Goal: Information Seeking & Learning: Check status

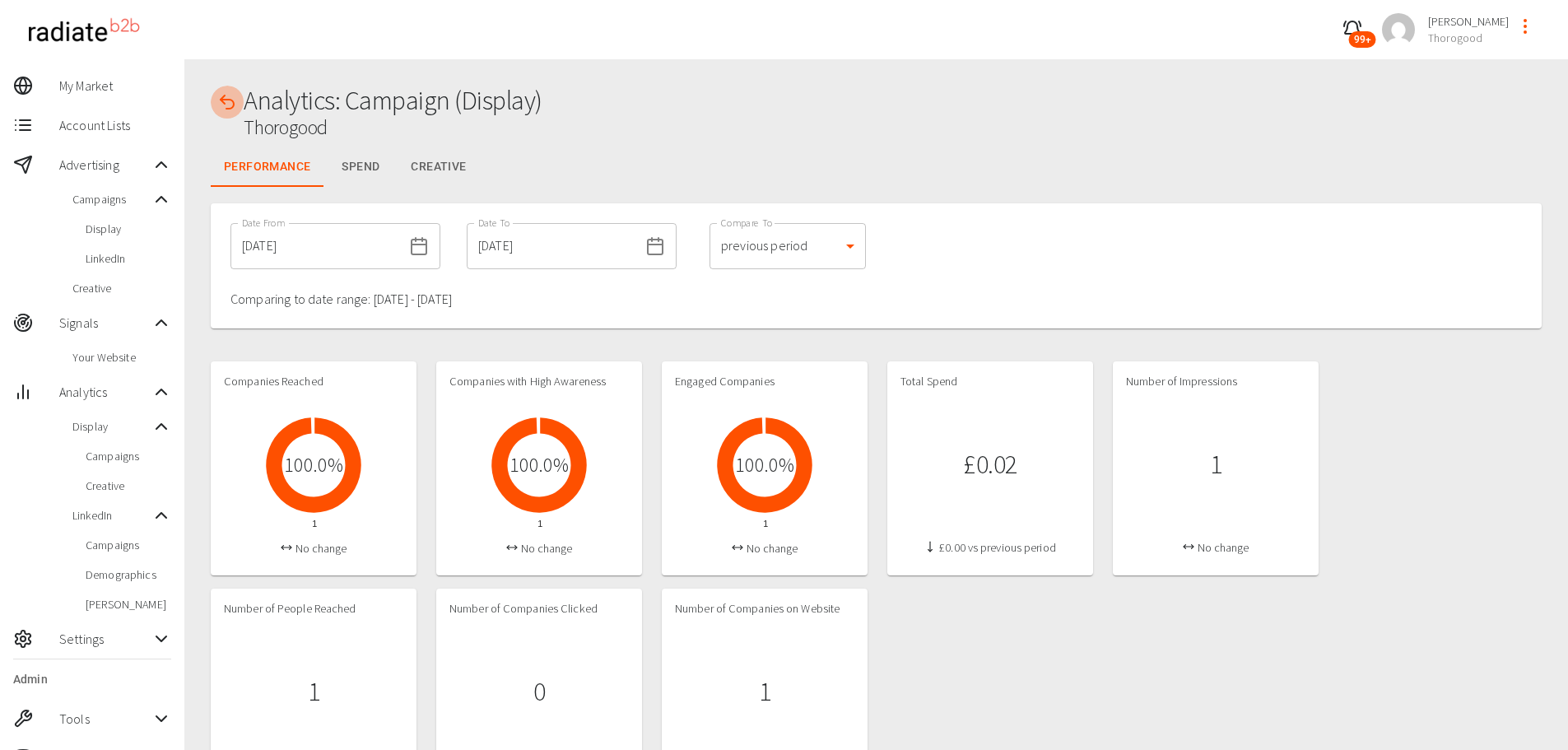
click at [231, 106] on icon "button" at bounding box center [227, 102] width 20 height 20
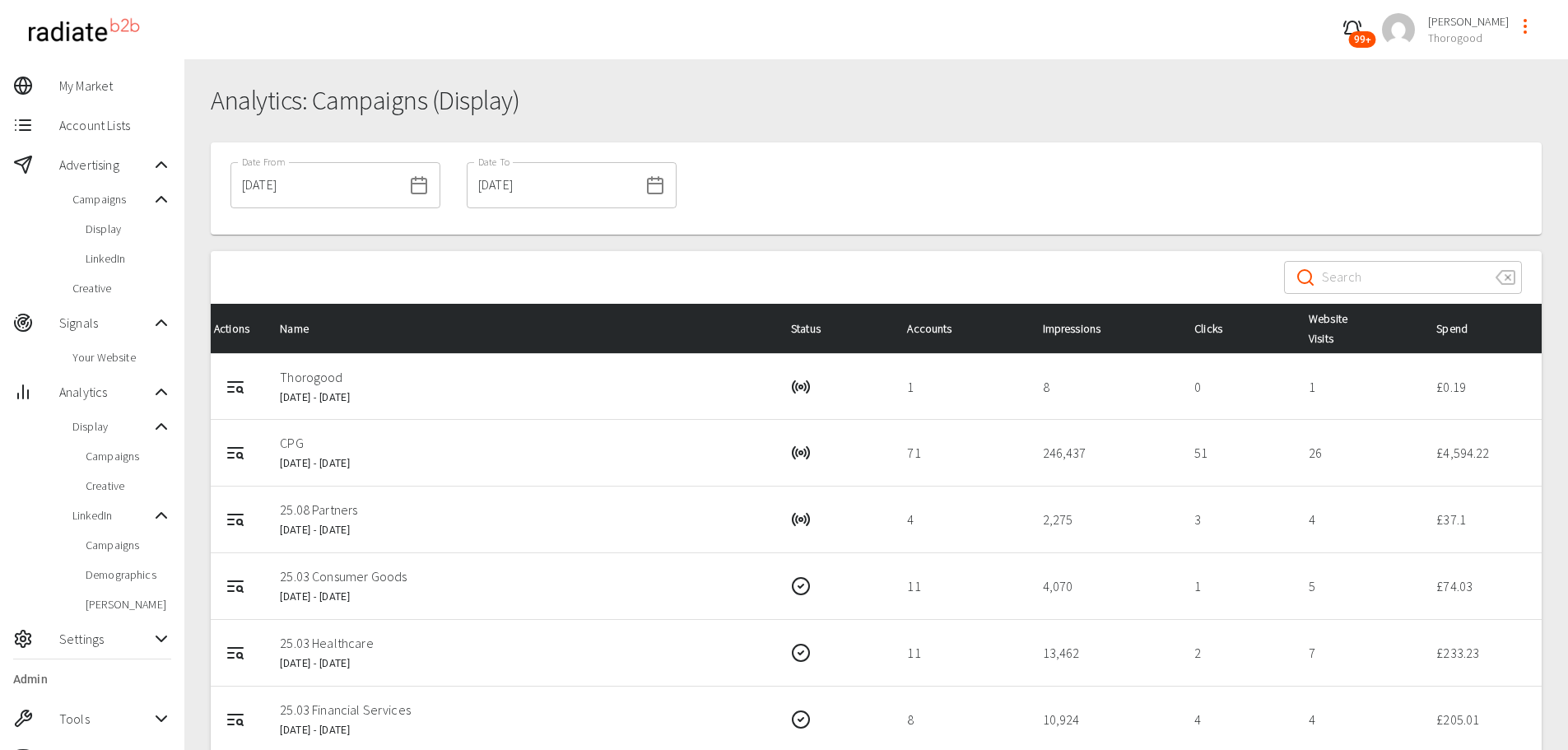
click at [344, 186] on input "[DATE]" at bounding box center [316, 184] width 172 height 46
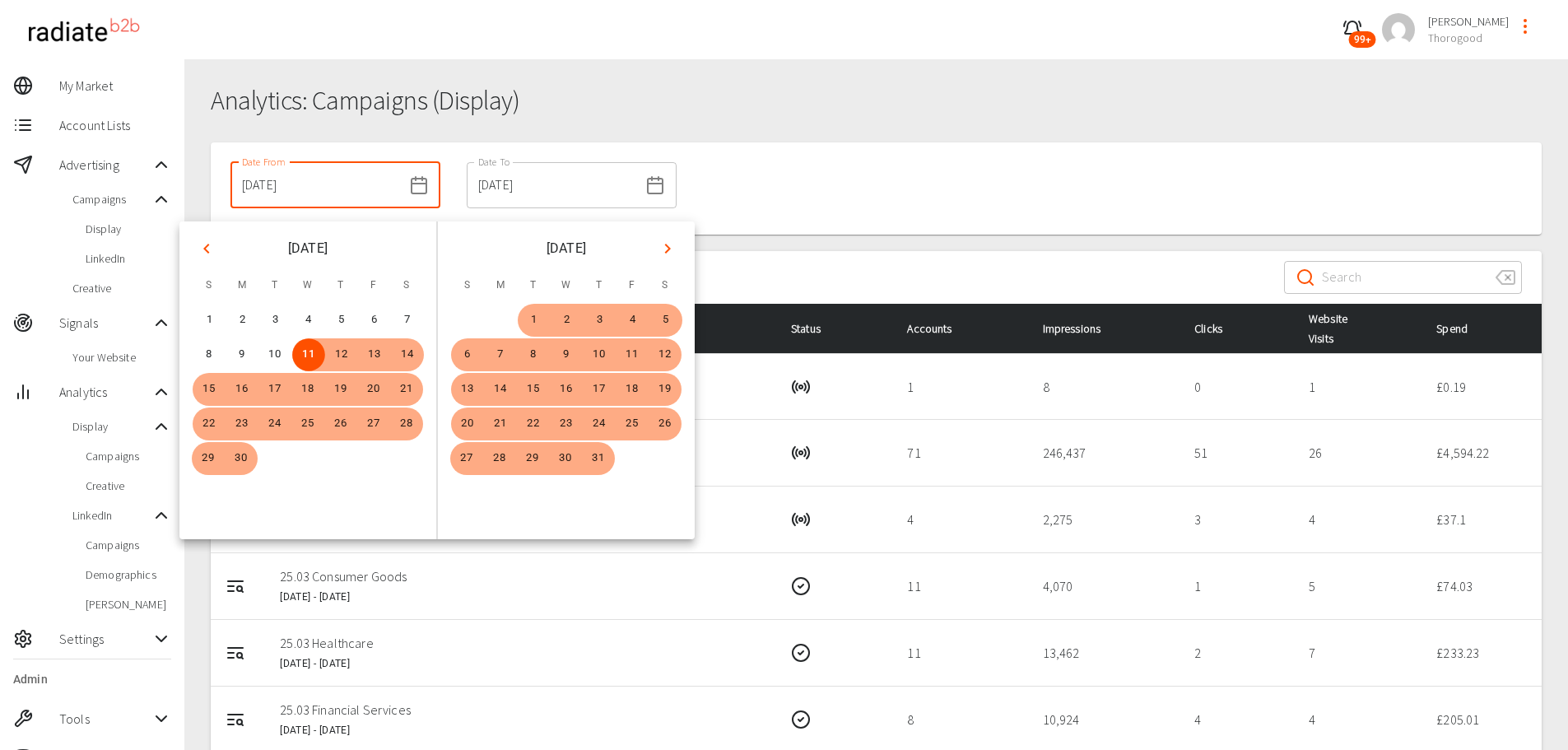
click at [719, 202] on div "Date From [DATE] Date From Date To [DATE] Date To" at bounding box center [876, 189] width 1331 height 92
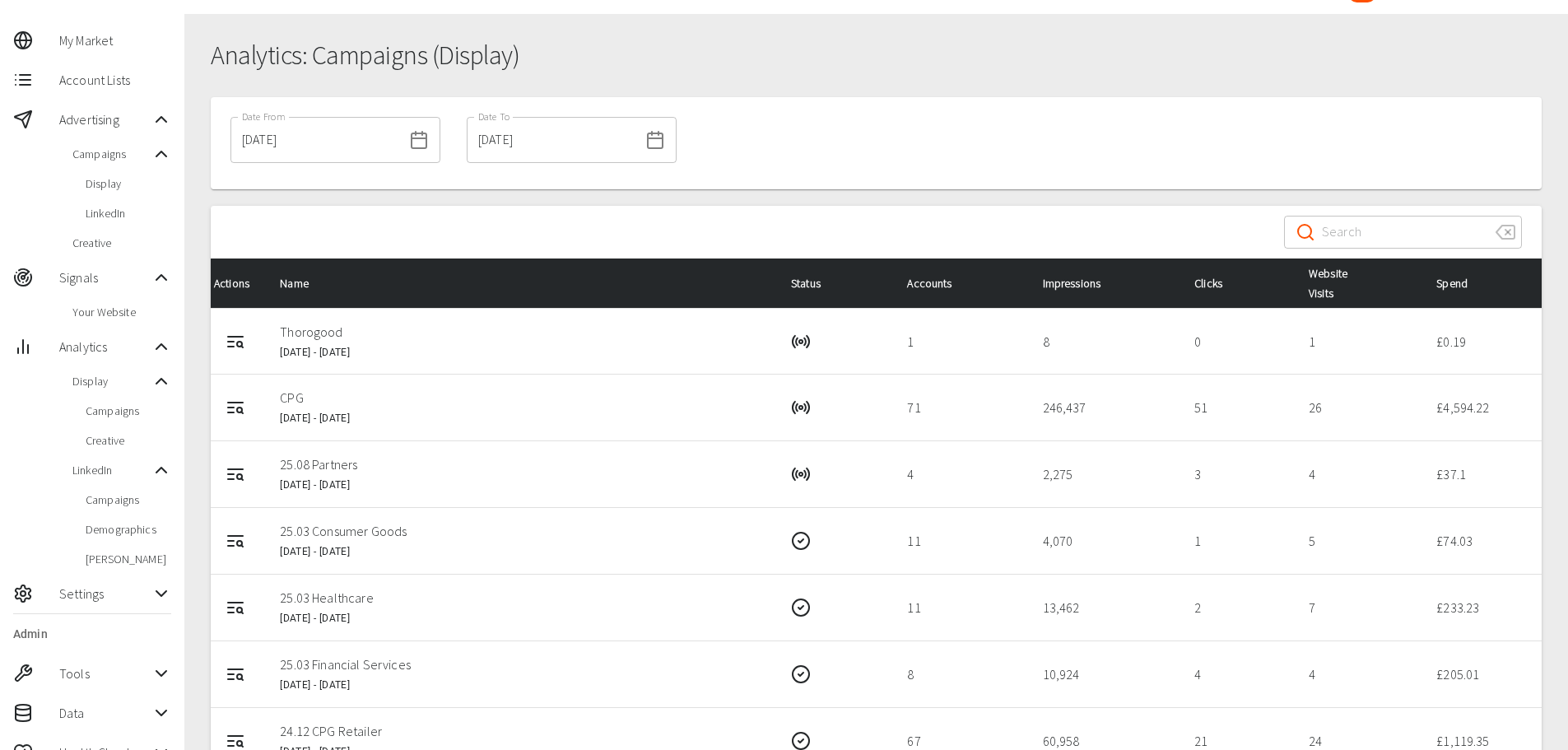
scroll to position [82, 0]
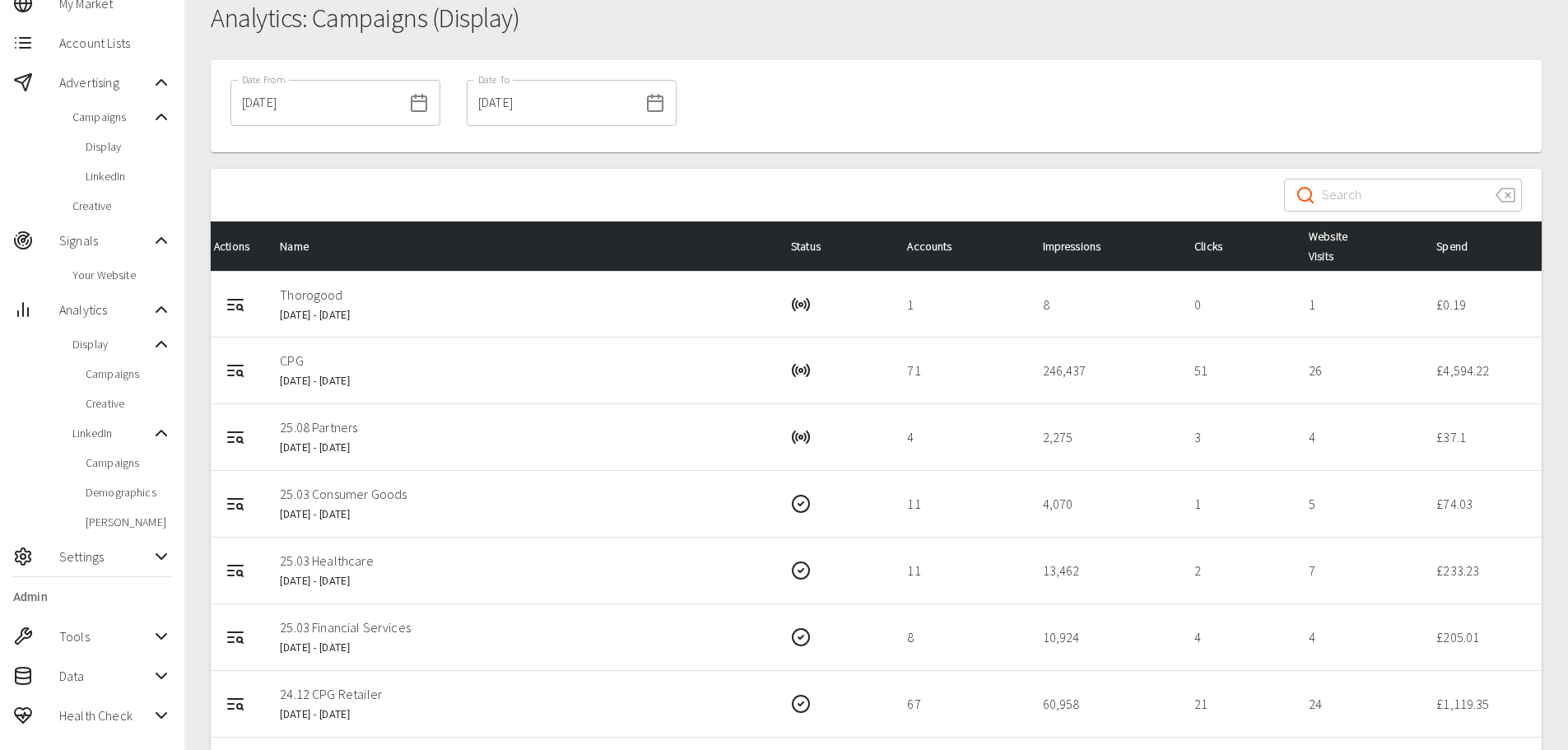
drag, startPoint x: 226, startPoint y: 369, endPoint x: 740, endPoint y: 163, distance: 553.7
click at [740, 163] on div at bounding box center [876, 161] width 1331 height 17
drag, startPoint x: 238, startPoint y: 375, endPoint x: 660, endPoint y: 335, distance: 423.9
click at [660, 335] on td "Thorogood [DATE] - [DATE]" at bounding box center [522, 304] width 511 height 67
click at [241, 378] on icon "Campaign Report" at bounding box center [235, 370] width 20 height 20
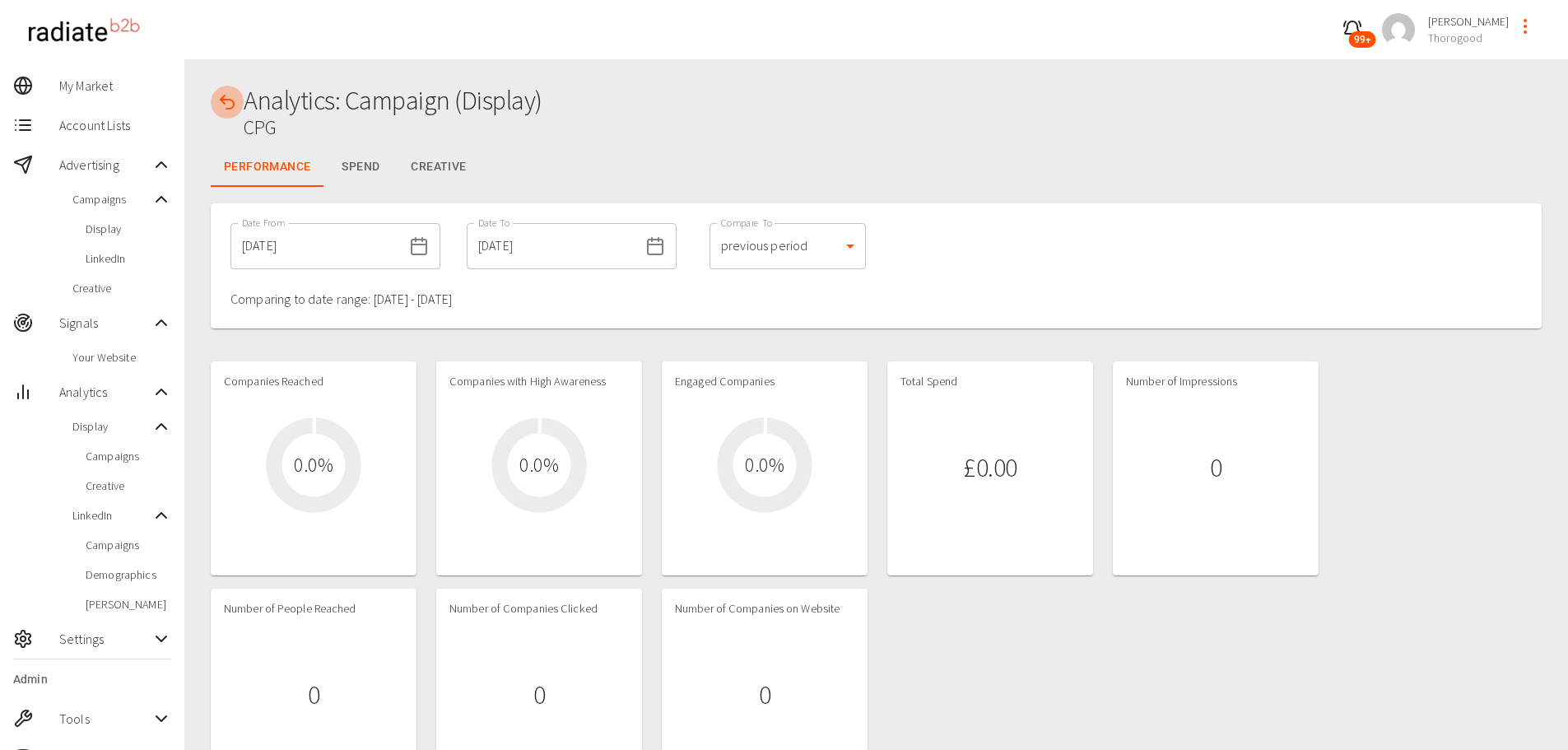
click at [226, 99] on icon "button" at bounding box center [227, 102] width 20 height 20
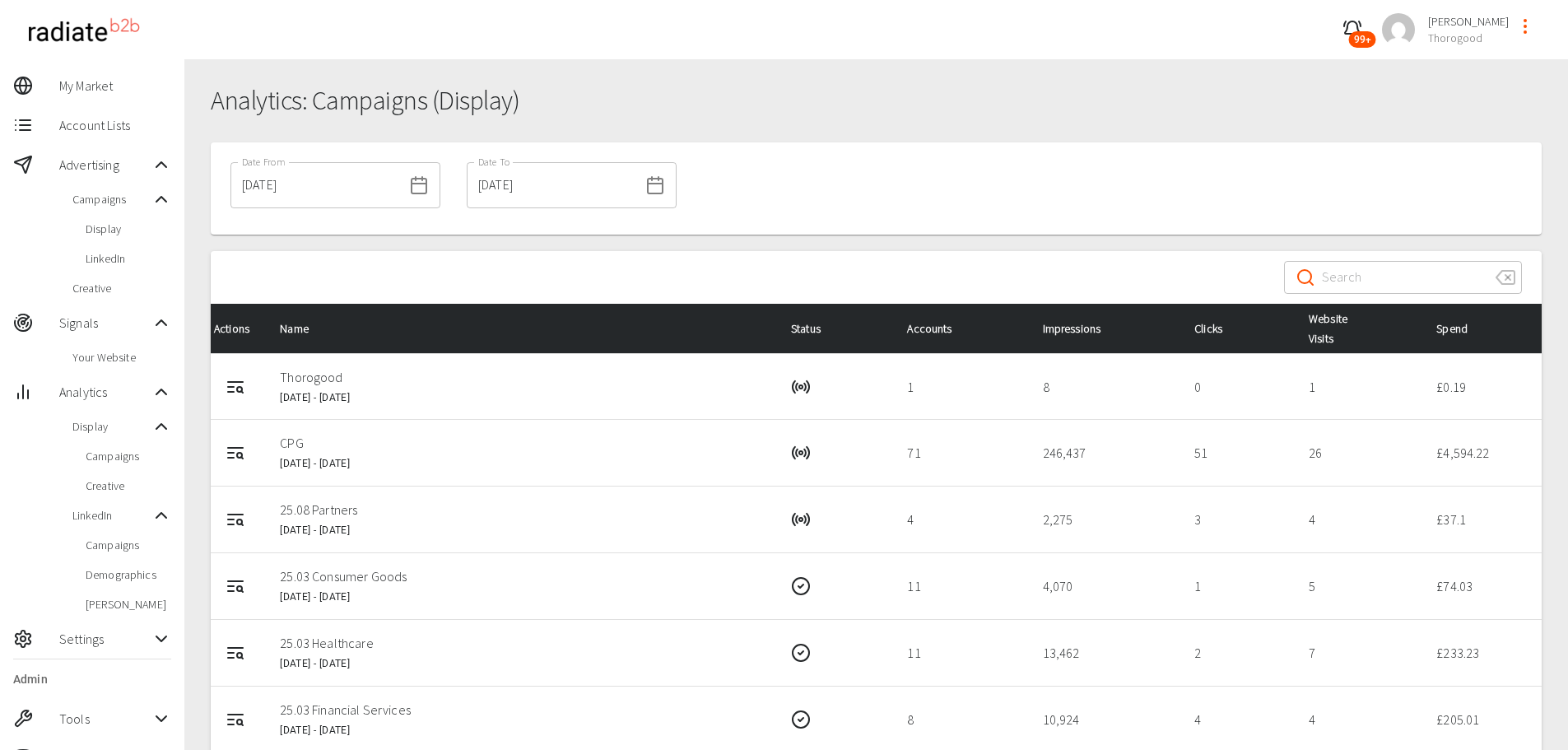
click at [411, 184] on rect at bounding box center [419, 186] width 15 height 15
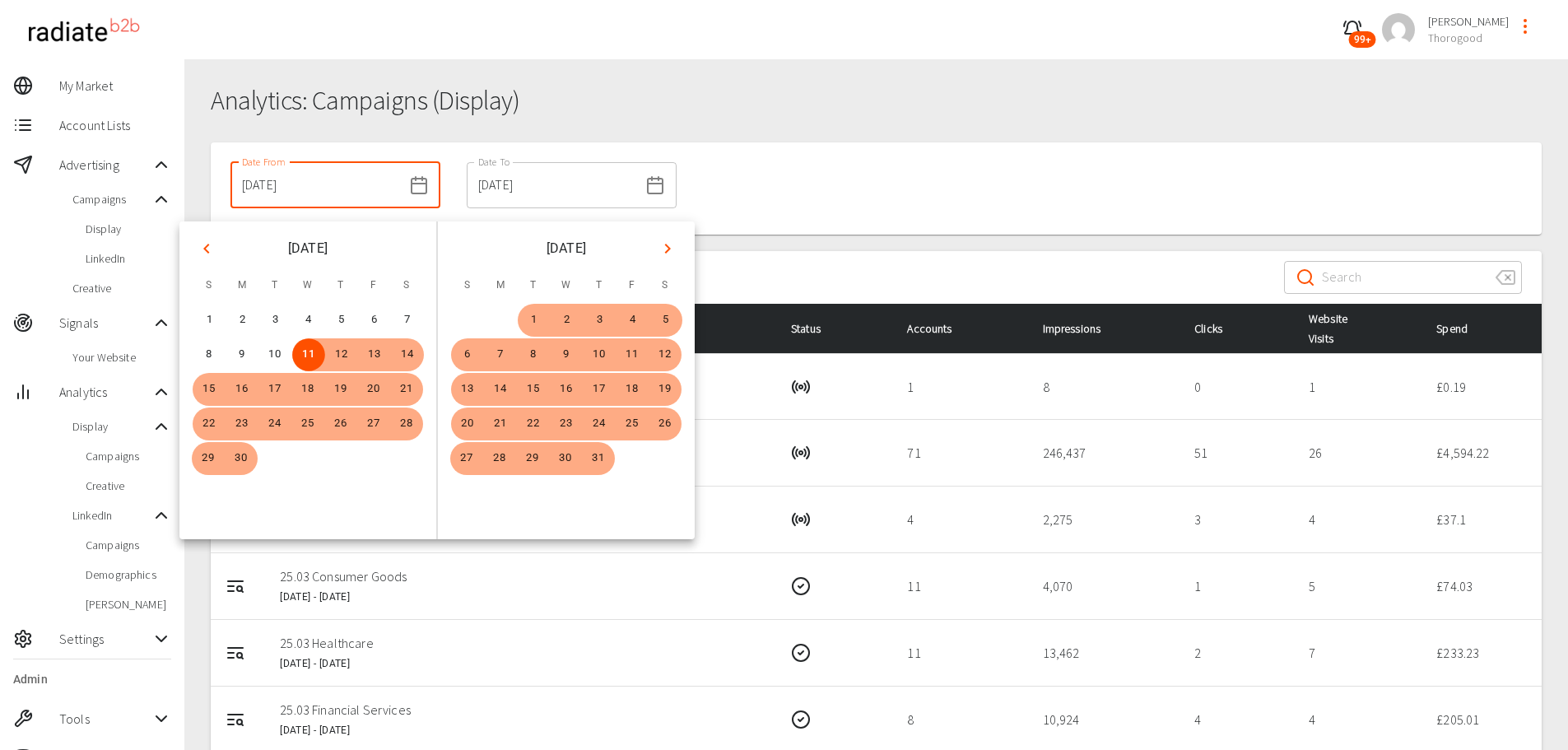
click at [339, 187] on input "[DATE]" at bounding box center [316, 184] width 172 height 46
click at [660, 249] on icon "Next month" at bounding box center [668, 249] width 20 height 20
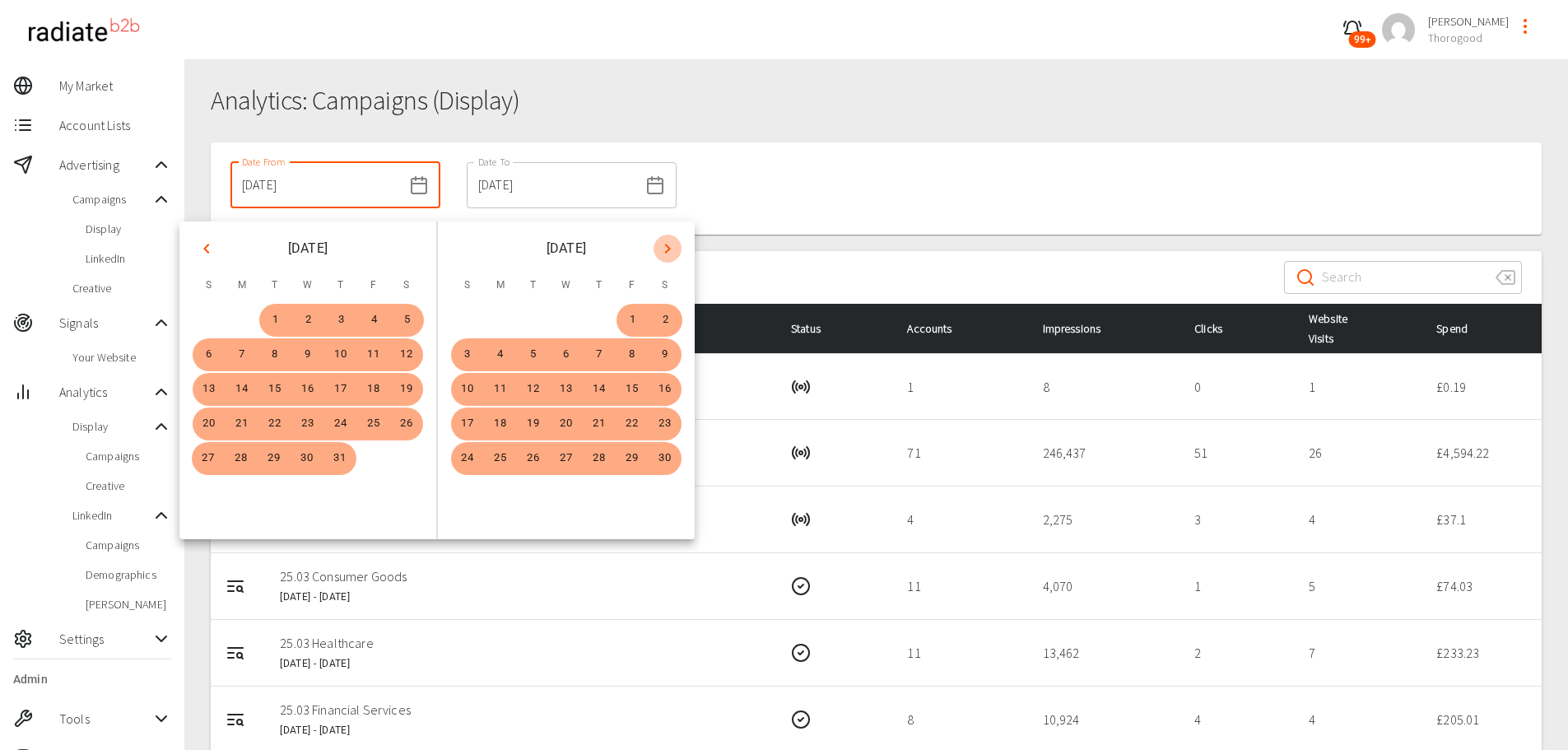
click at [660, 249] on icon "Next month" at bounding box center [668, 249] width 20 height 20
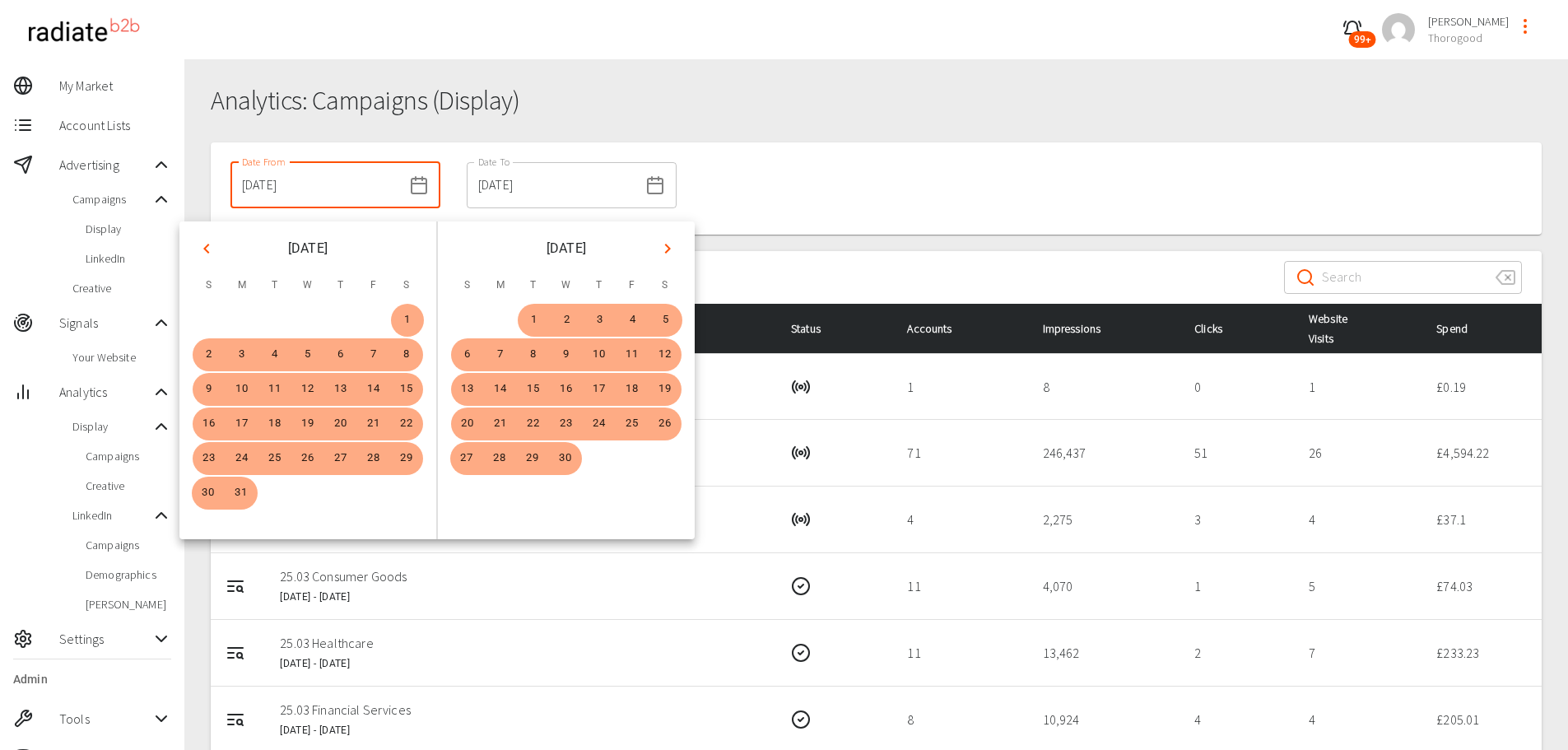
click at [660, 249] on icon "Next month" at bounding box center [668, 249] width 20 height 20
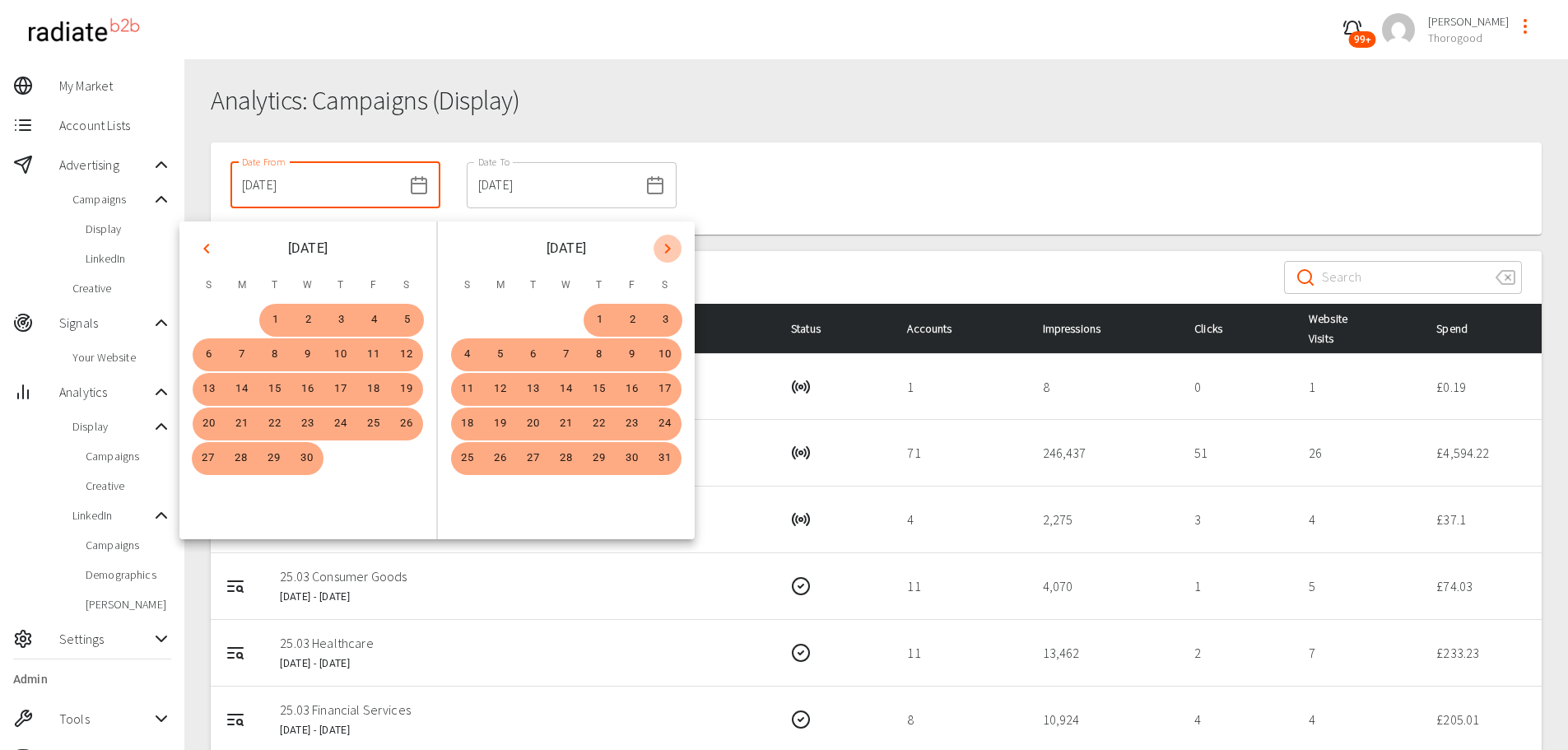
click at [660, 249] on icon "Next month" at bounding box center [668, 249] width 20 height 20
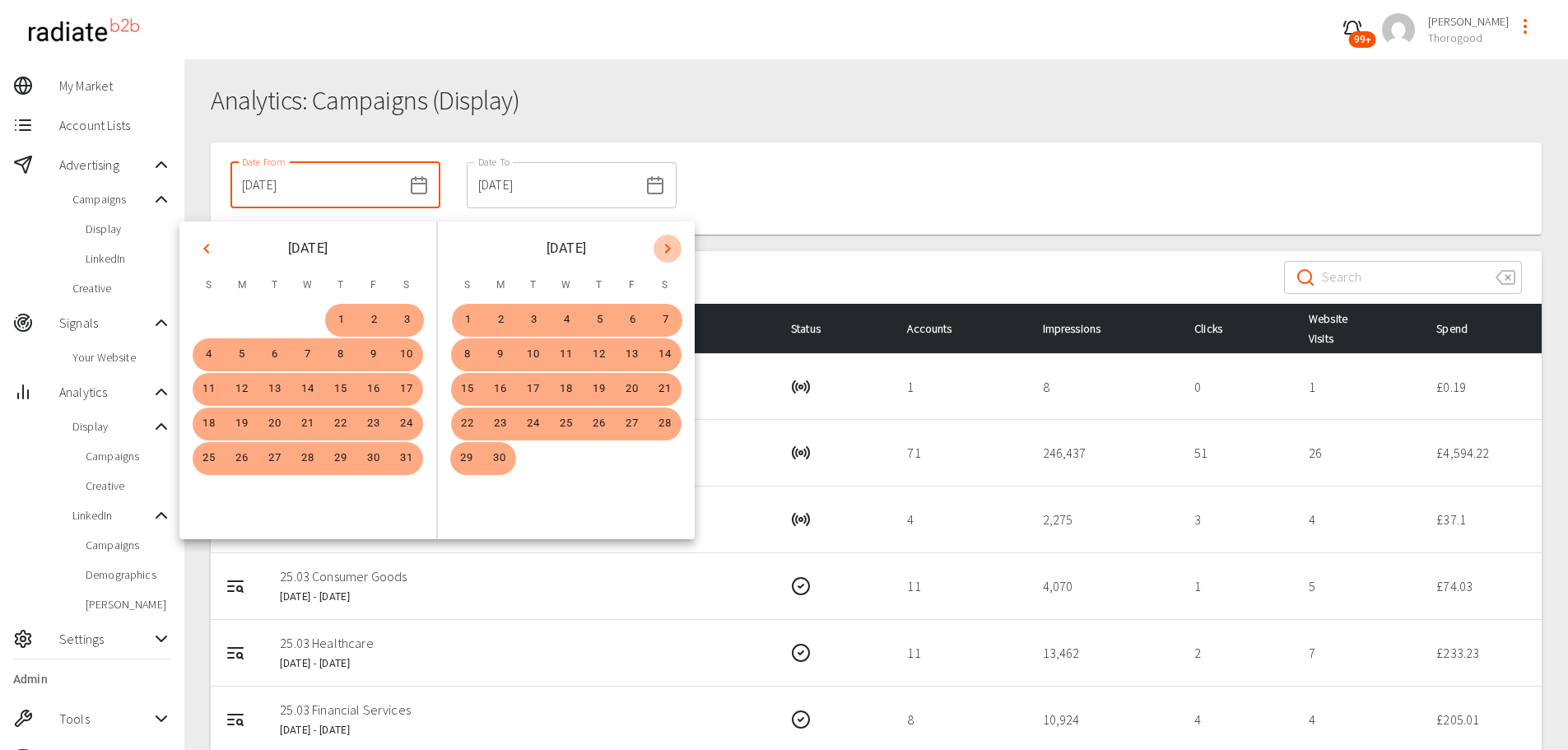
click at [660, 249] on icon "Next month" at bounding box center [668, 249] width 20 height 20
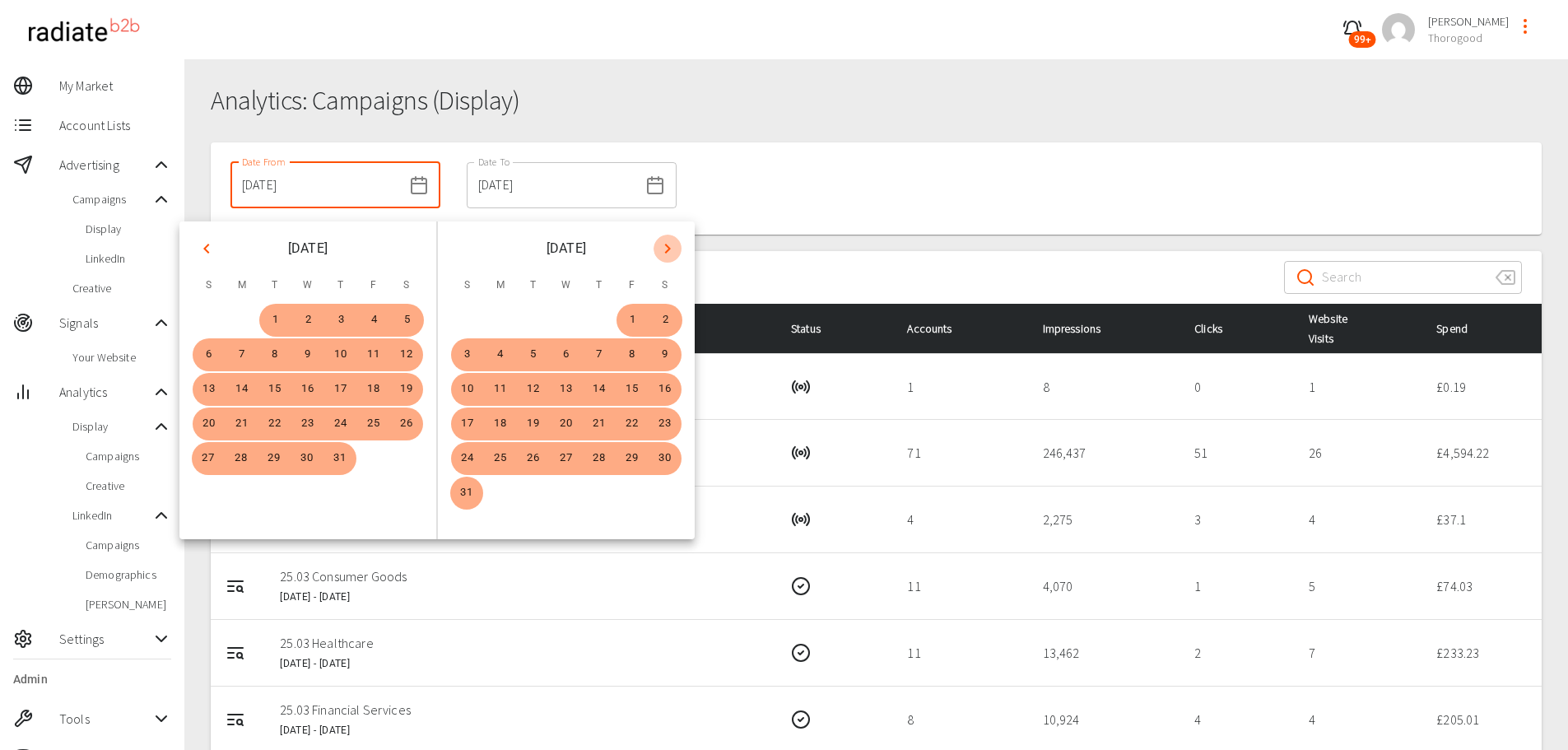
click at [660, 249] on icon "Next month" at bounding box center [668, 249] width 20 height 20
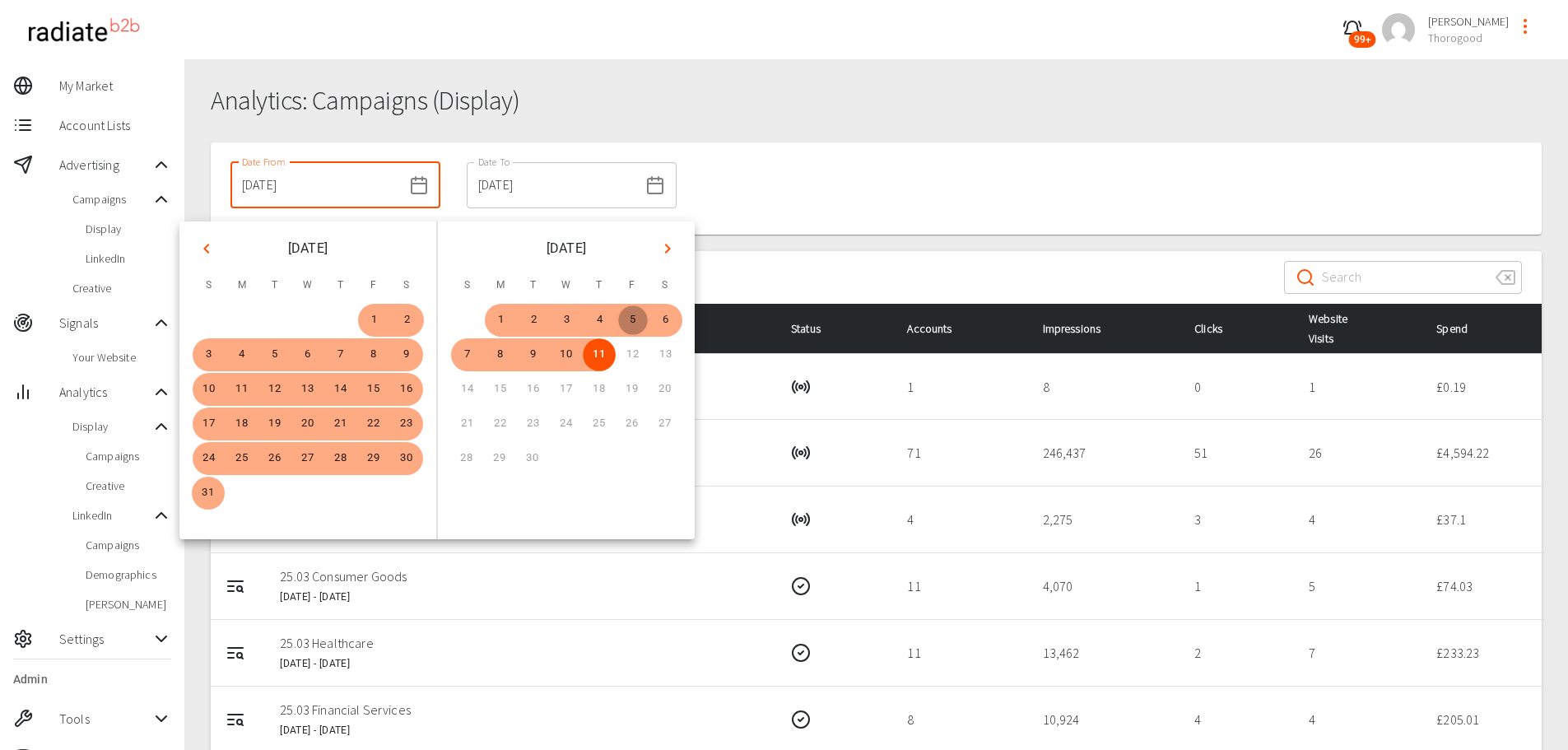
click at [633, 315] on button "5" at bounding box center [633, 319] width 33 height 33
type input "[DATE]"
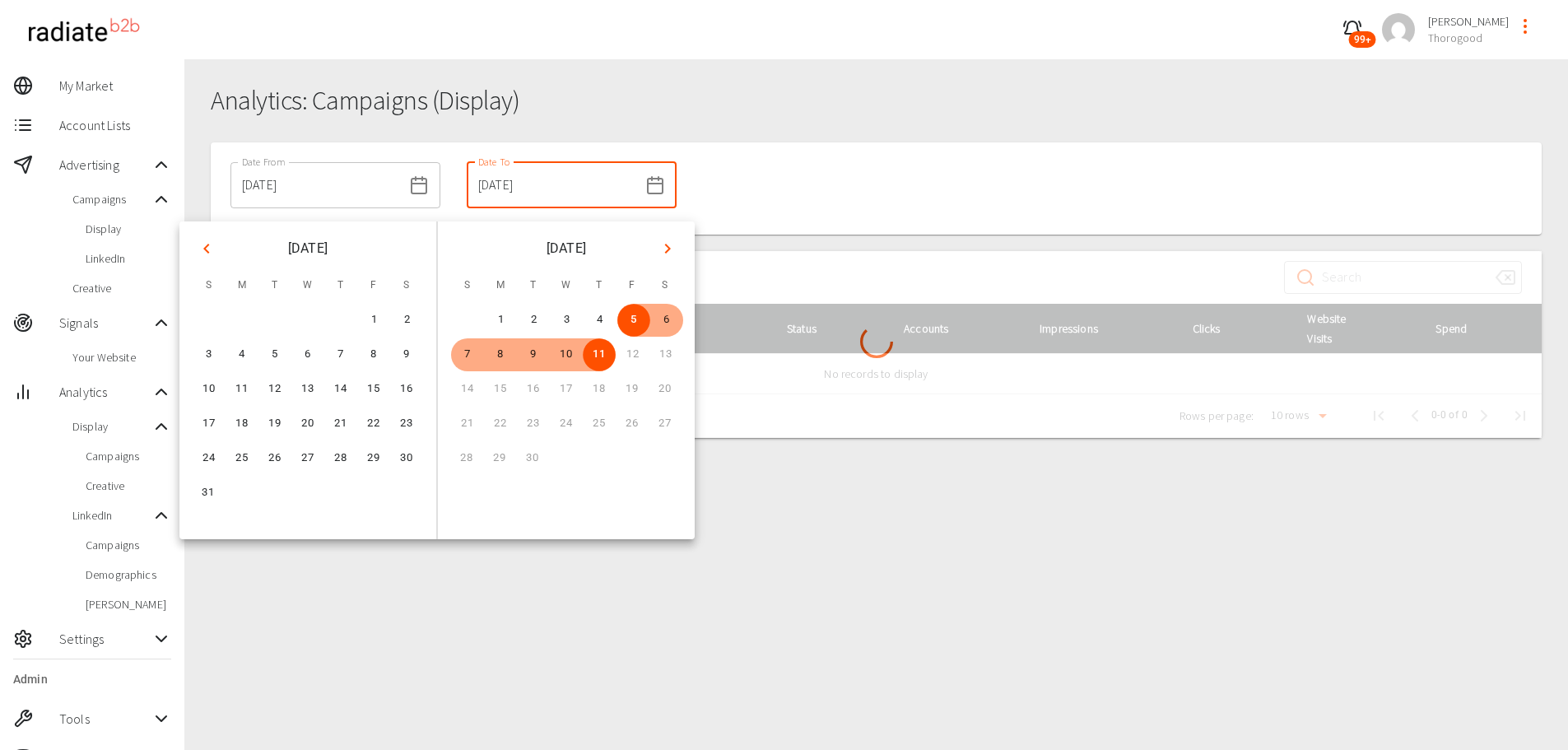
click at [805, 244] on div at bounding box center [876, 243] width 1331 height 17
click at [825, 257] on div at bounding box center [876, 344] width 1331 height 187
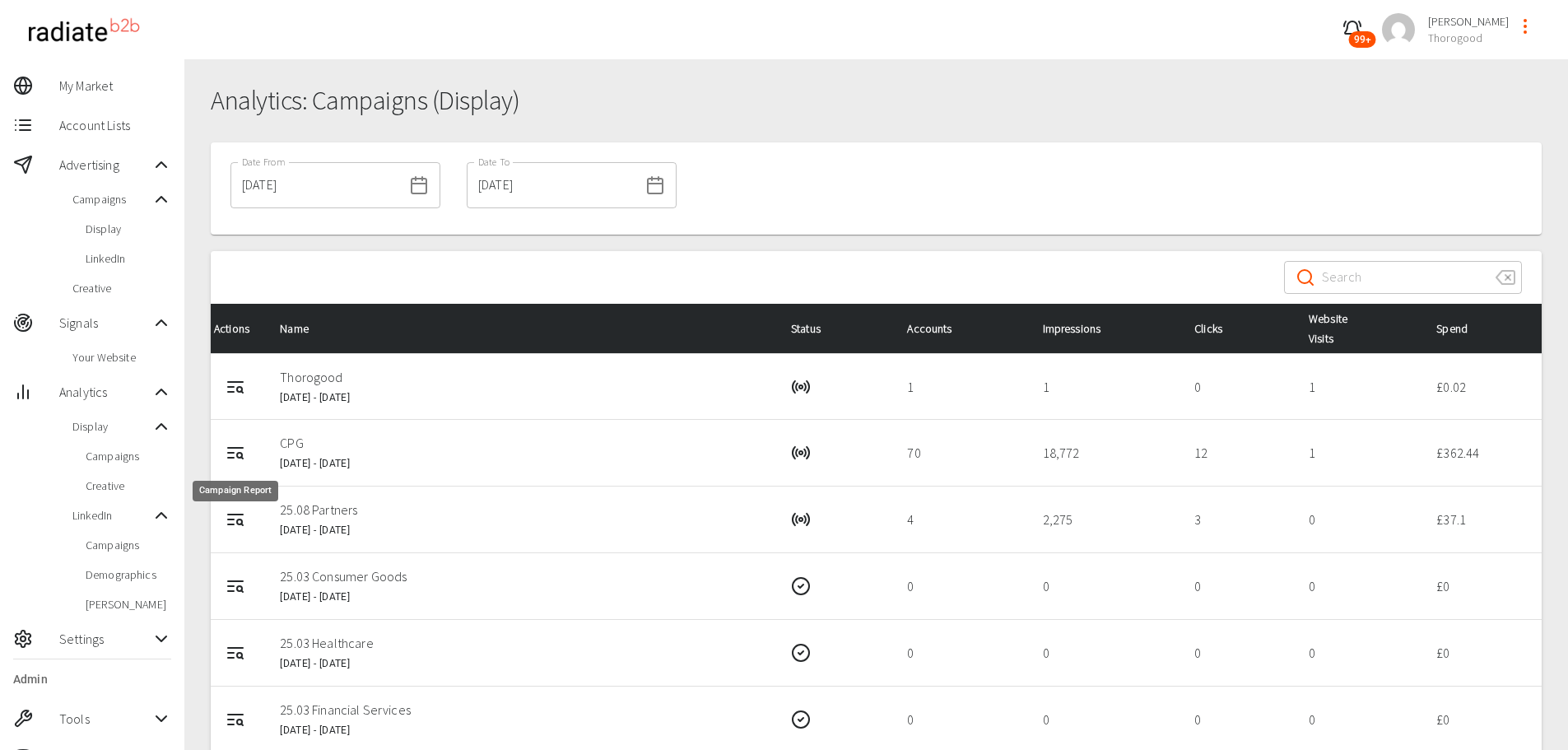
click at [234, 453] on icon "Campaign Report" at bounding box center [230, 453] width 6 height 0
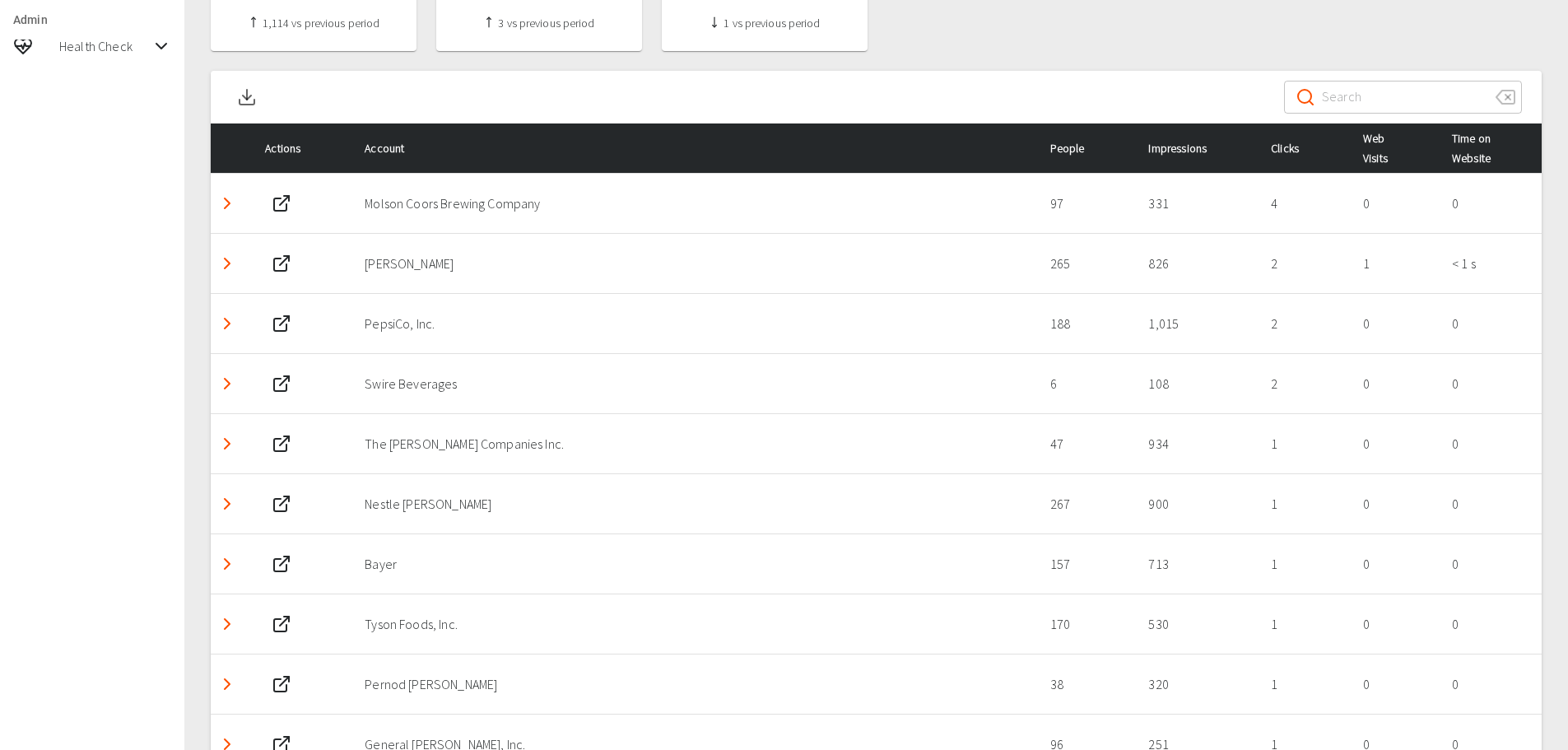
scroll to position [846, 0]
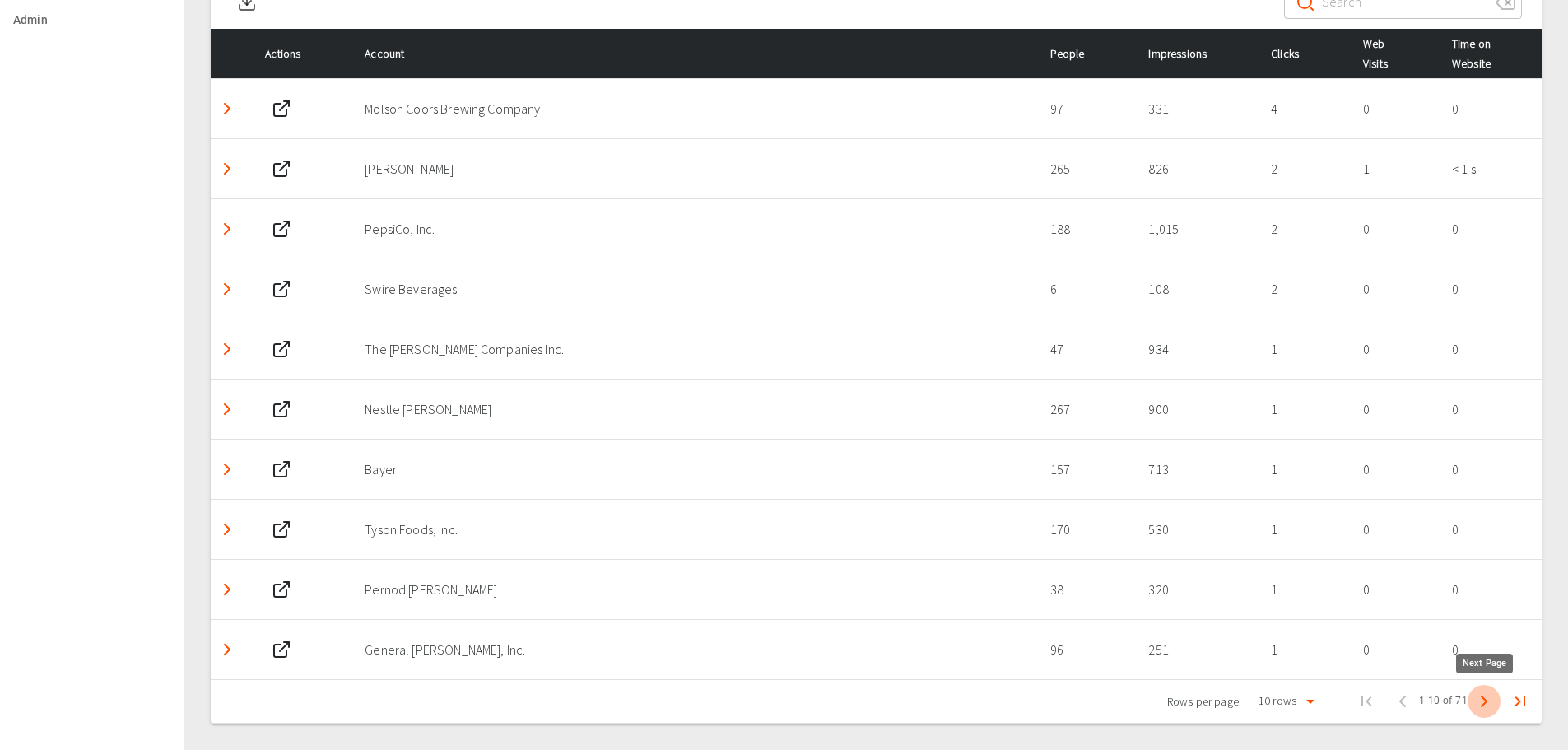
click at [1485, 702] on polyline "Next Page" at bounding box center [1484, 701] width 5 height 10
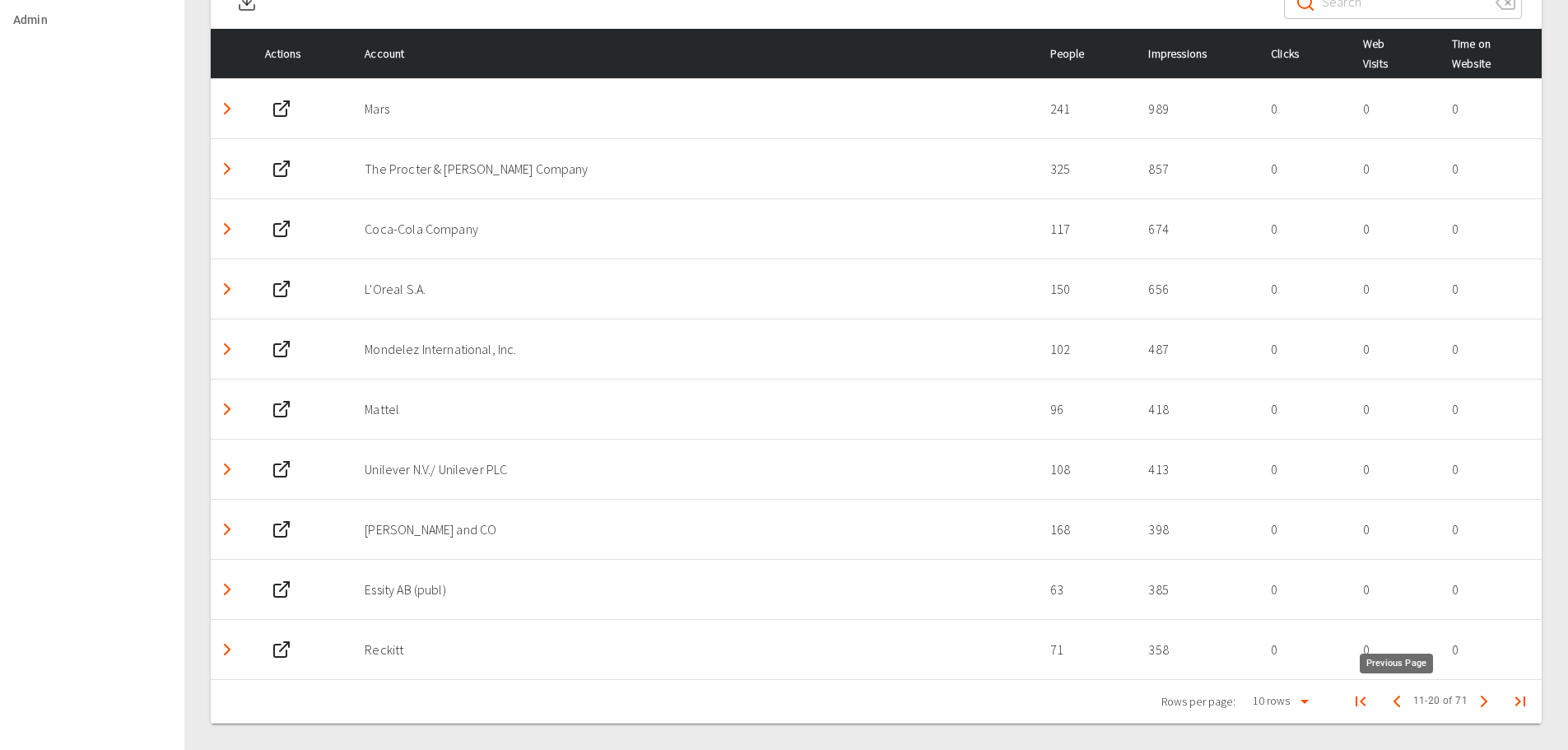
click at [1392, 701] on icon "Previous Page" at bounding box center [1397, 701] width 20 height 20
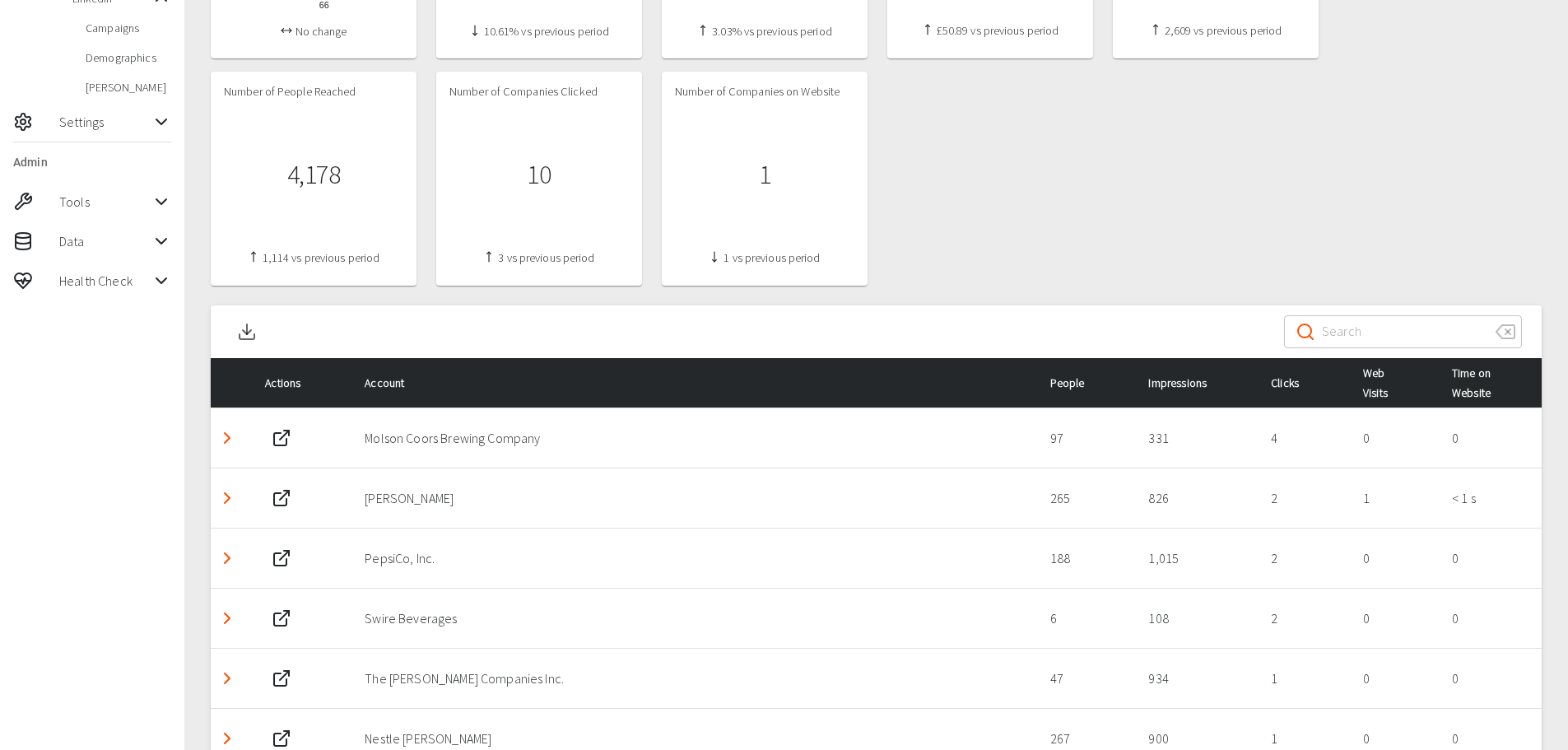
scroll to position [599, 0]
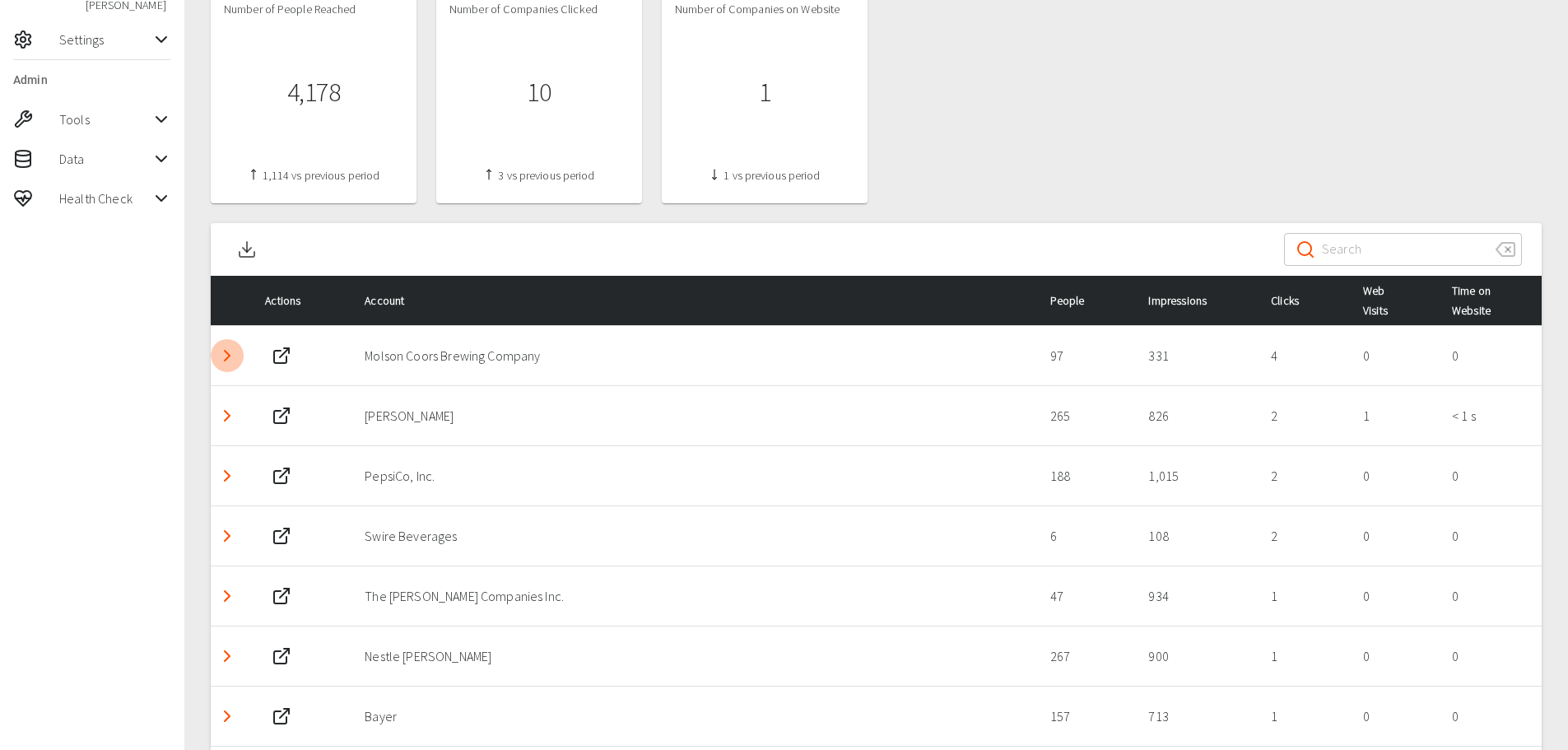
click at [225, 359] on polyline "Detail panel visibility toggle" at bounding box center [227, 355] width 5 height 10
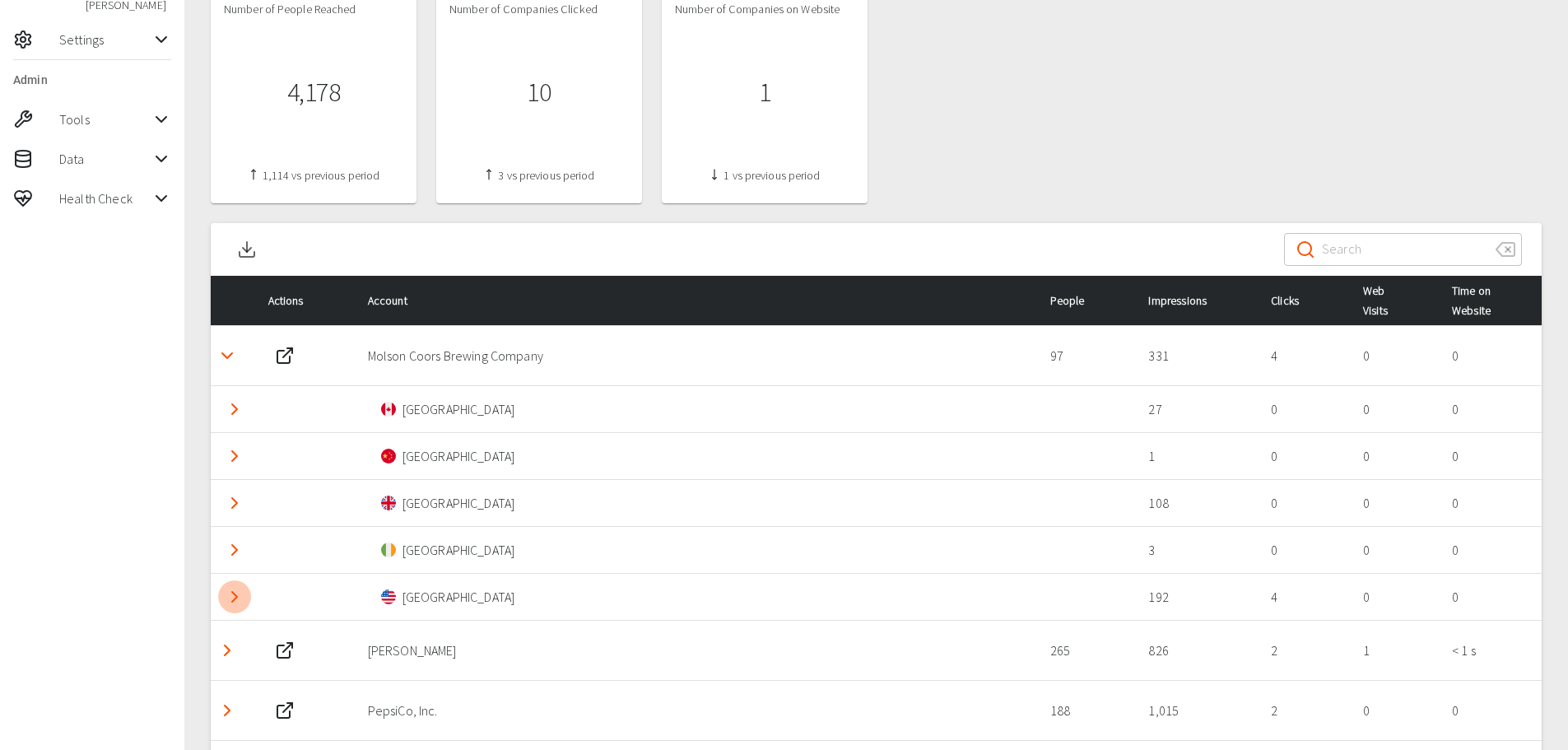
click at [227, 604] on icon "Detail panel visibility toggle" at bounding box center [235, 597] width 20 height 20
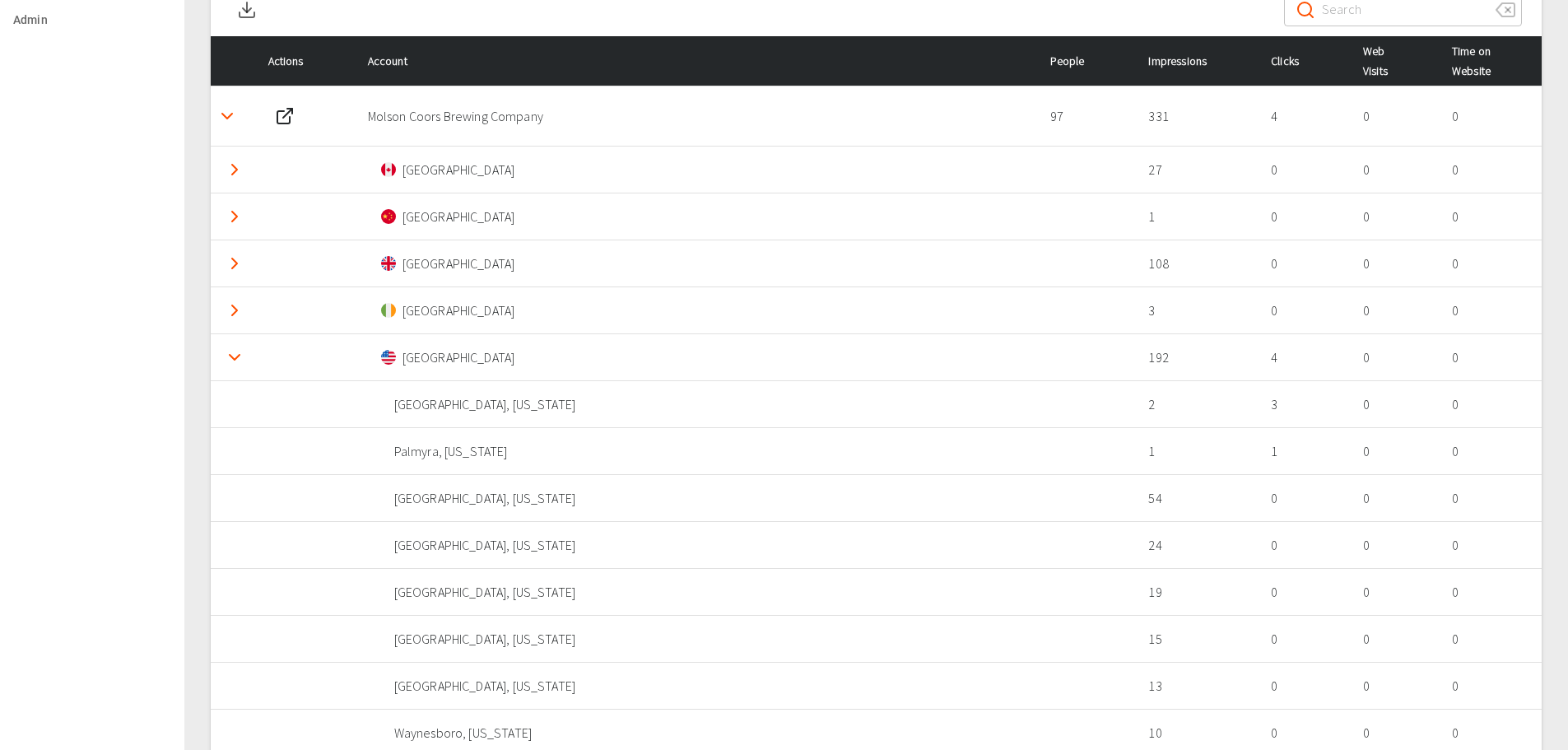
scroll to position [809, 0]
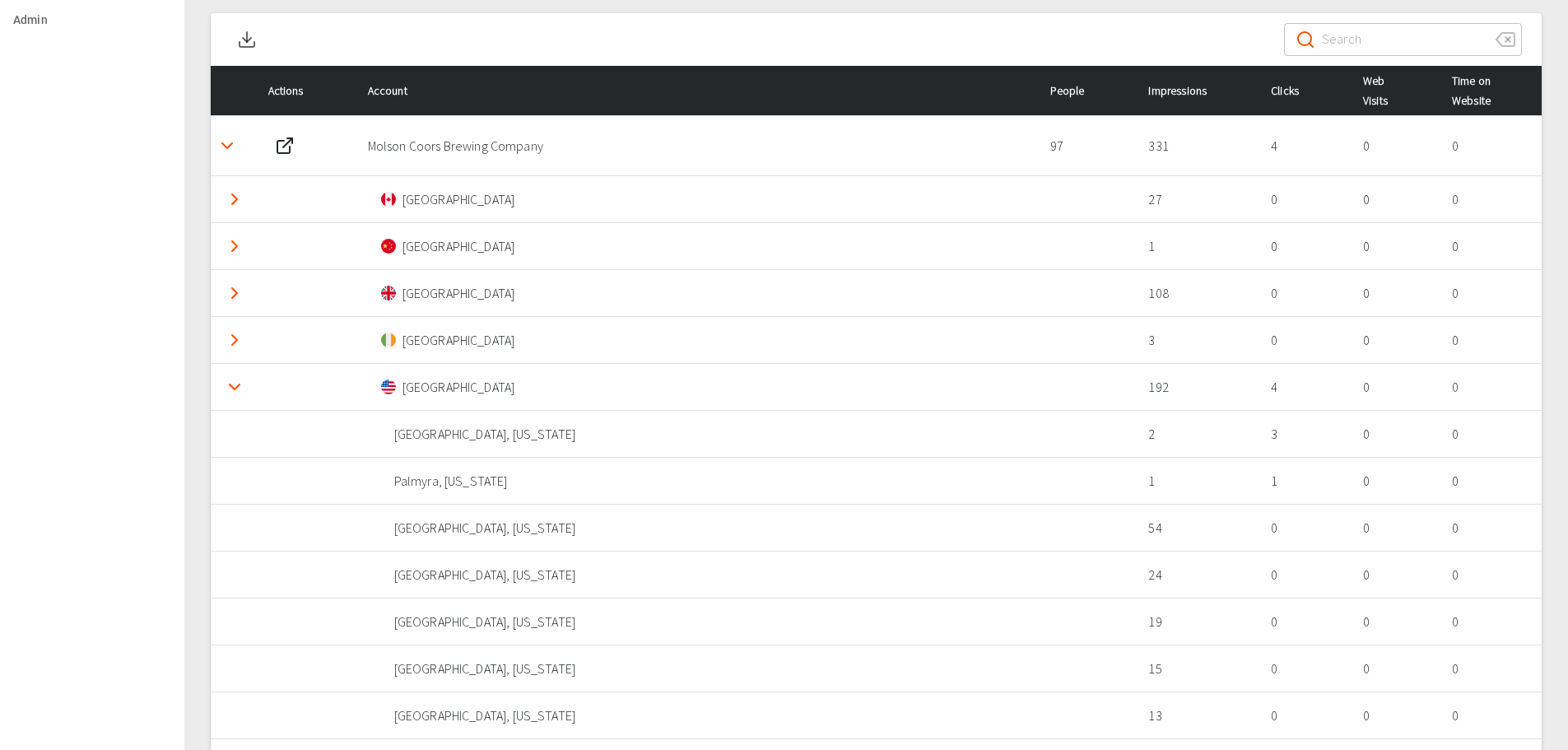
click at [235, 382] on icon "Detail panel visibility toggle" at bounding box center [235, 387] width 20 height 20
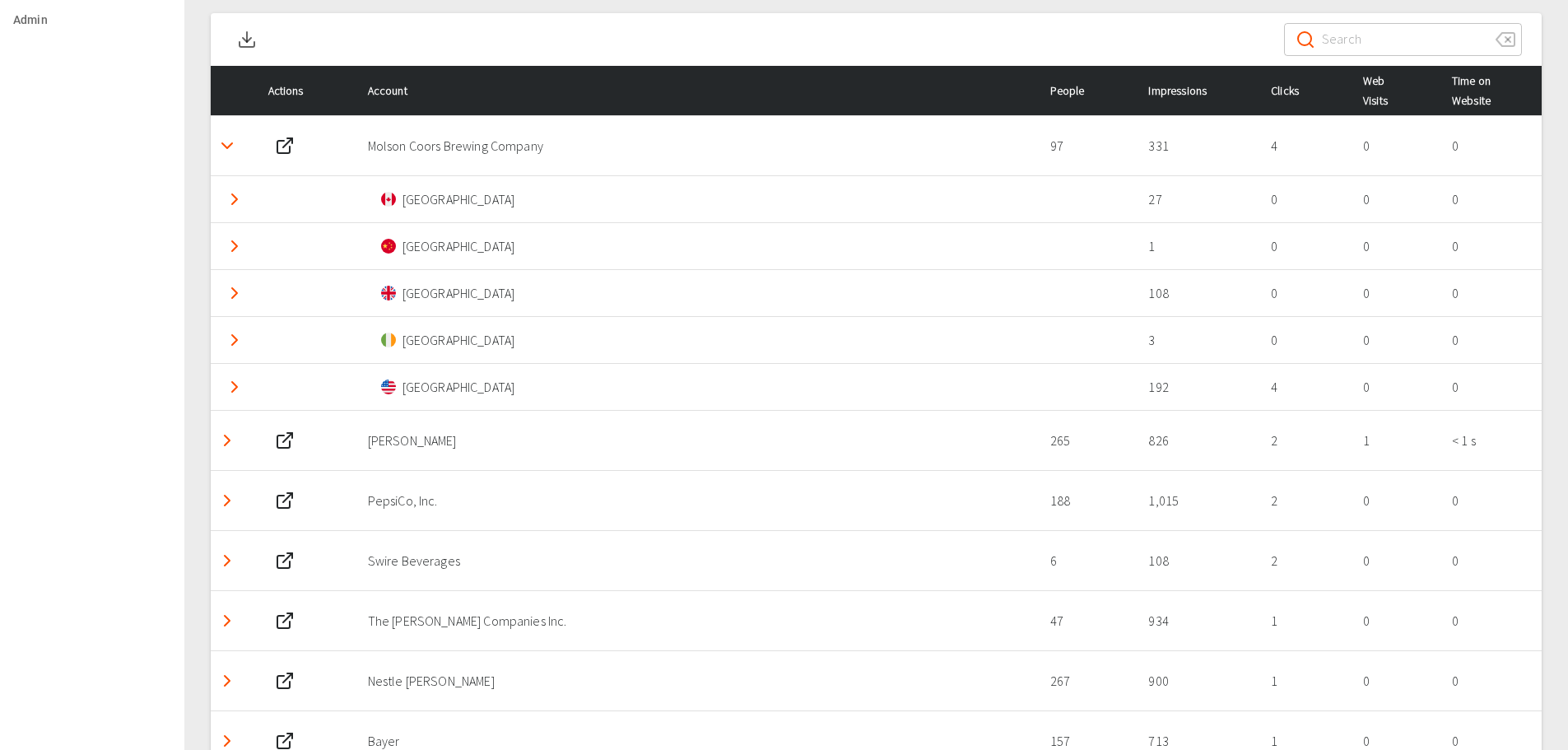
click at [221, 150] on icon "Detail panel visibility toggle" at bounding box center [227, 146] width 20 height 20
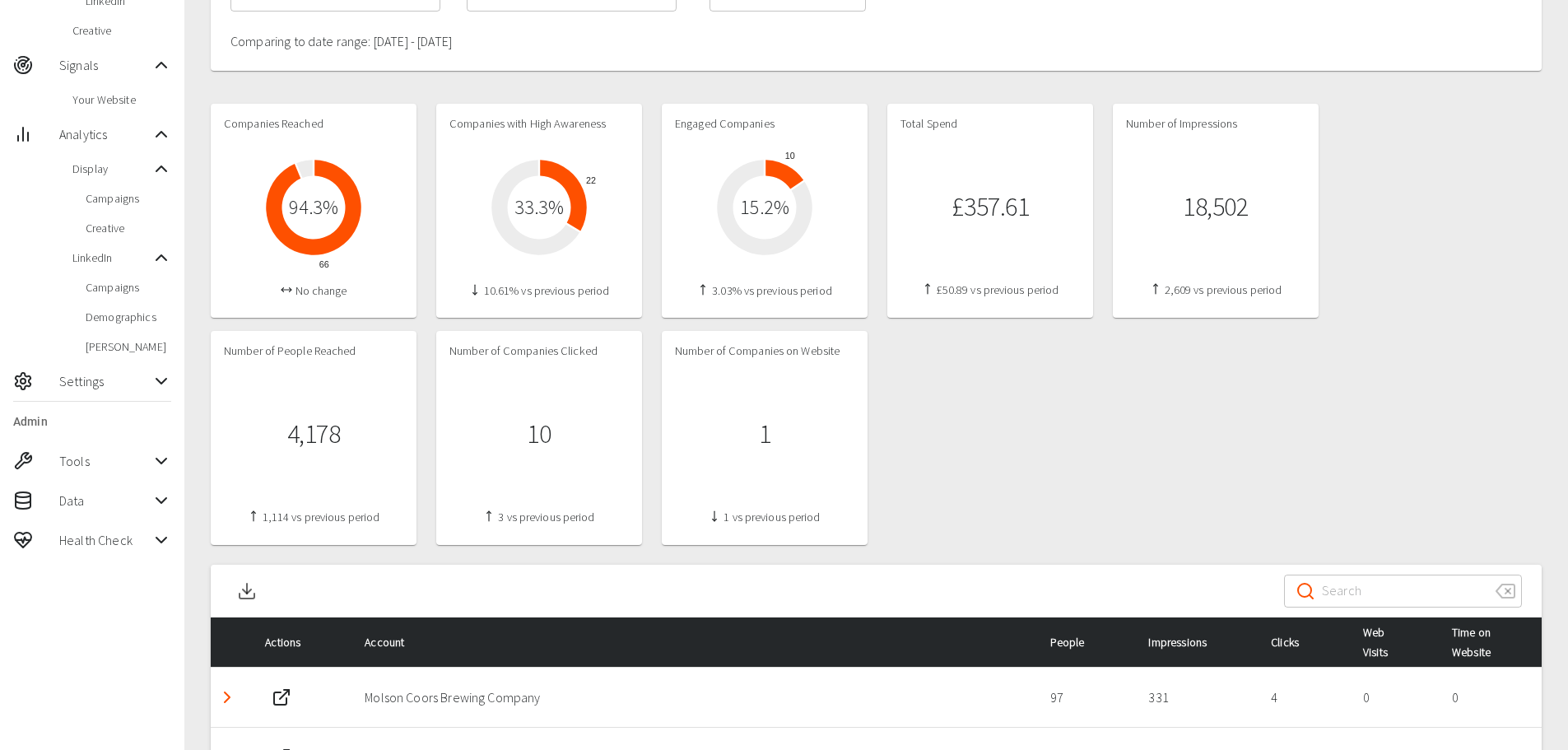
scroll to position [329, 0]
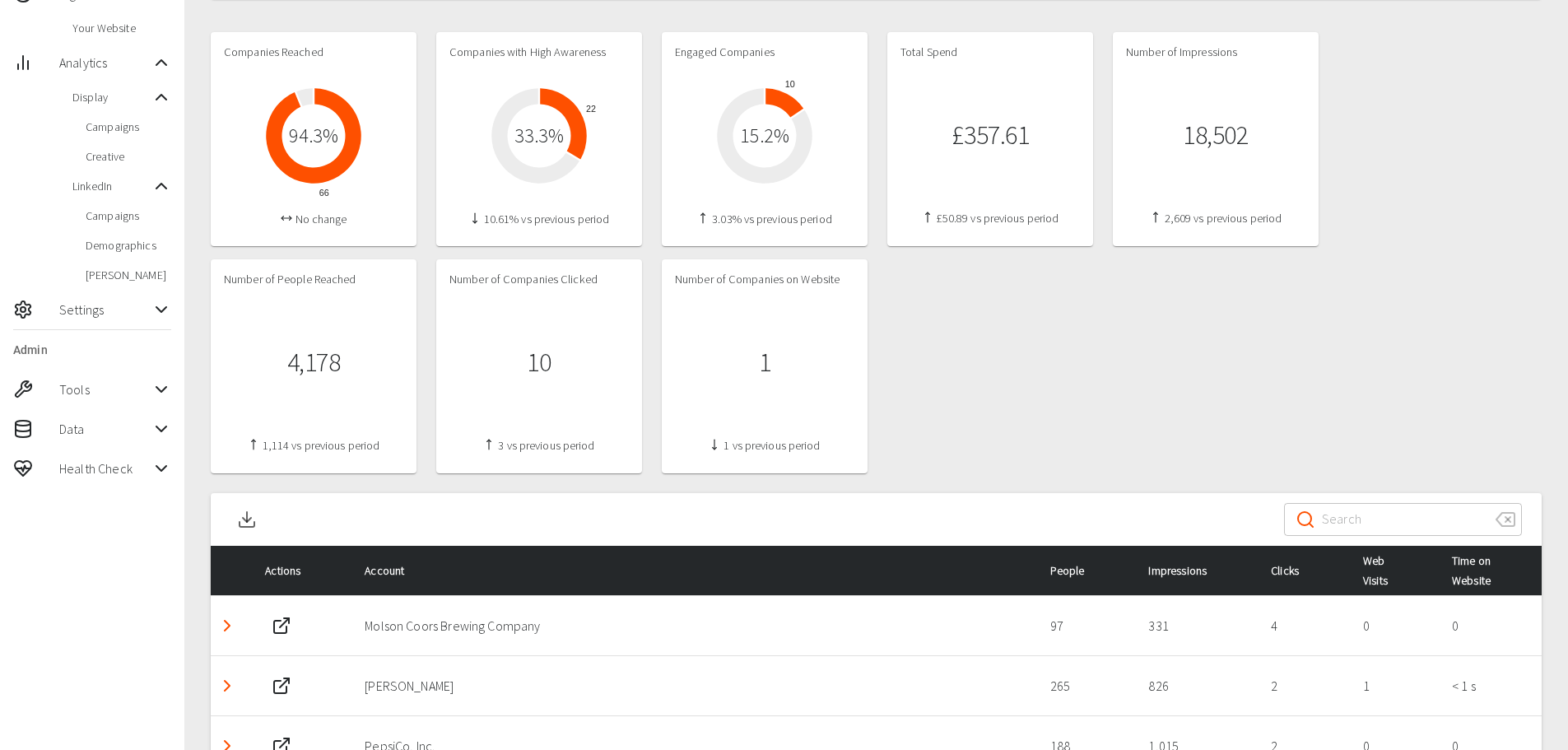
click at [933, 358] on div "Companies Reached 66 94.3 % No change Companies with High Awareness 22 33.3 % 1…" at bounding box center [876, 252] width 1331 height 441
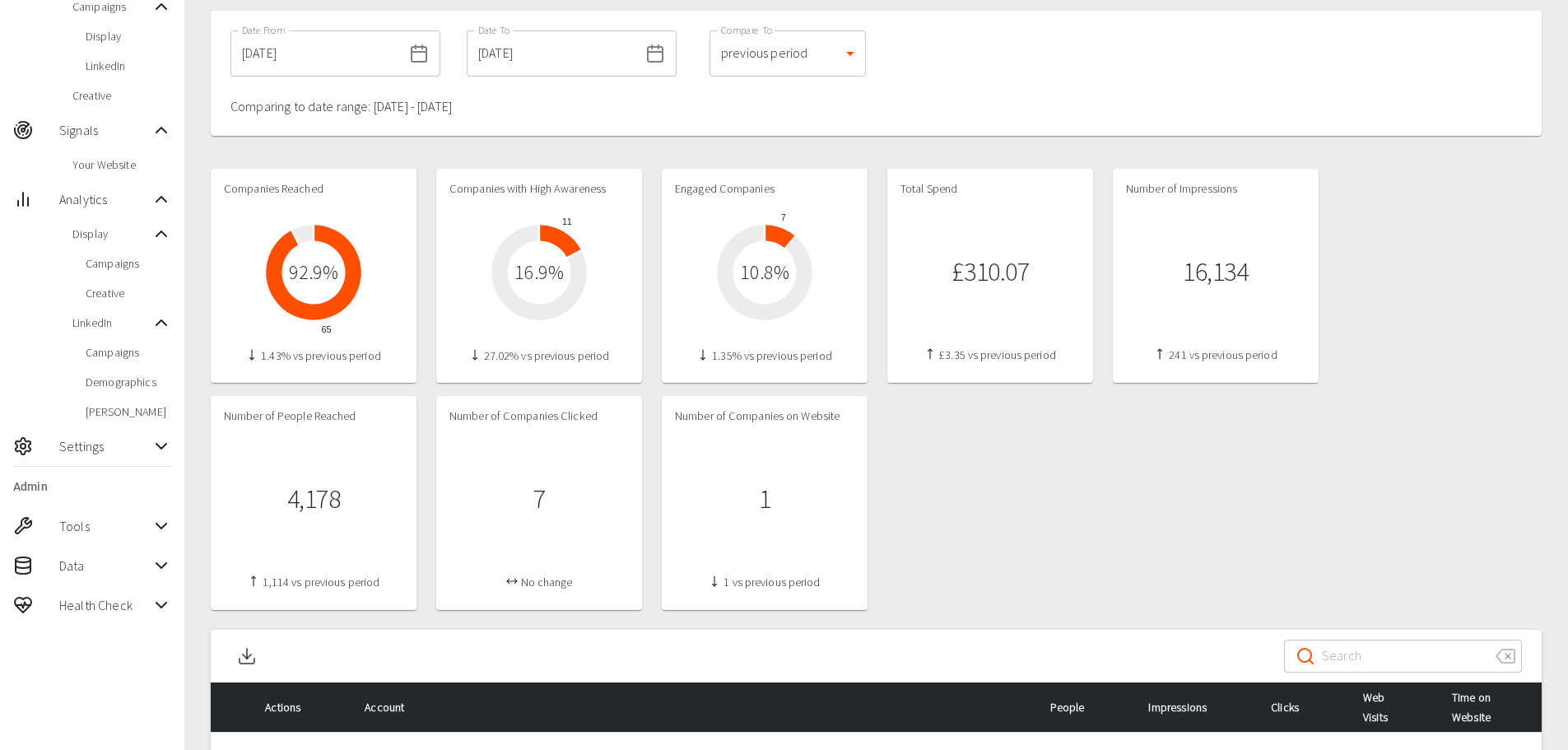
scroll to position [82, 0]
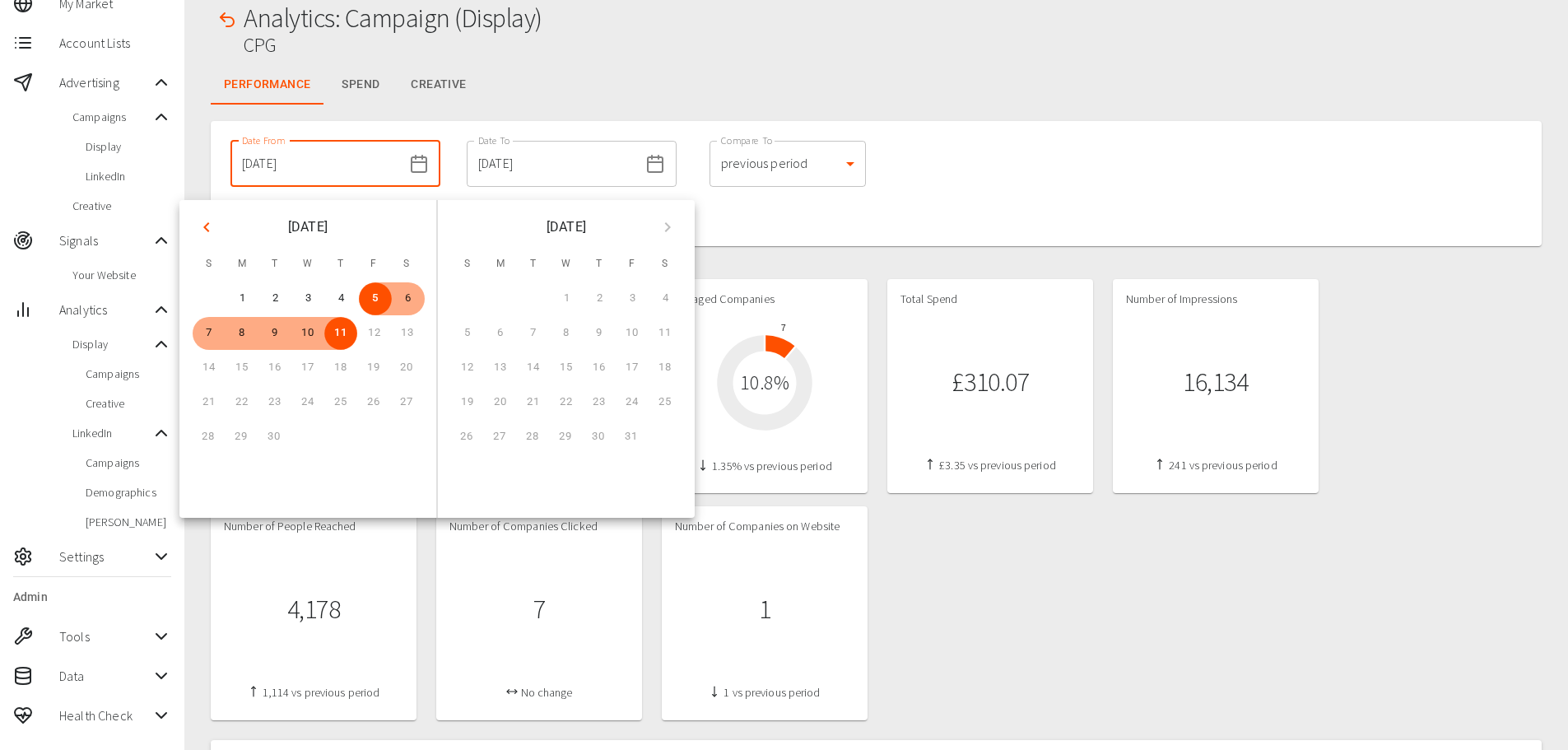
click at [349, 170] on input "[DATE]" at bounding box center [316, 163] width 172 height 46
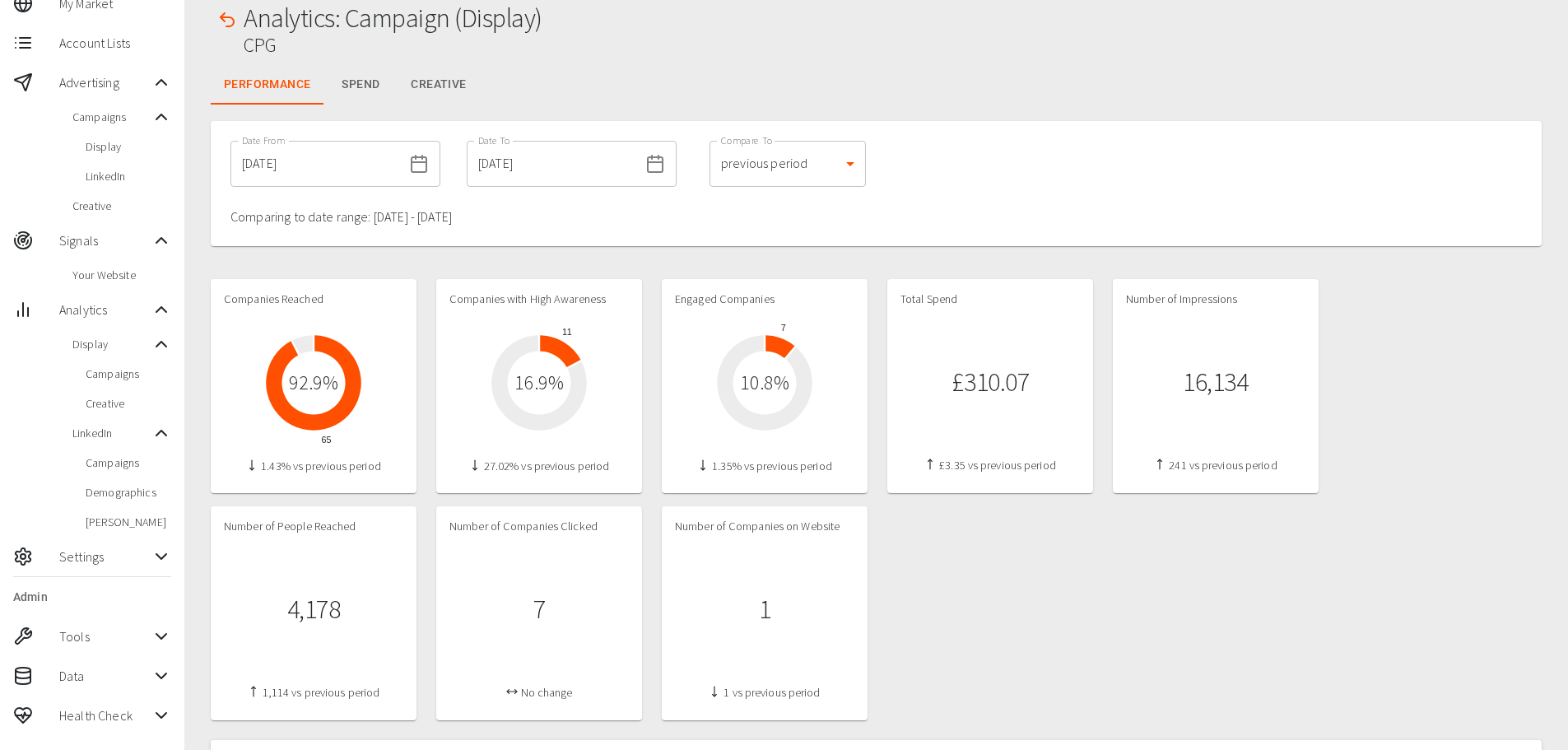
click at [910, 224] on div "Date From [DATE] Date From Date To [DATE] Date To Compare To previous period 1 …" at bounding box center [876, 183] width 1331 height 125
click at [1022, 240] on div "Date From [DATE] Date From Date To [DATE] Date To Compare To previous period 1 …" at bounding box center [876, 183] width 1331 height 125
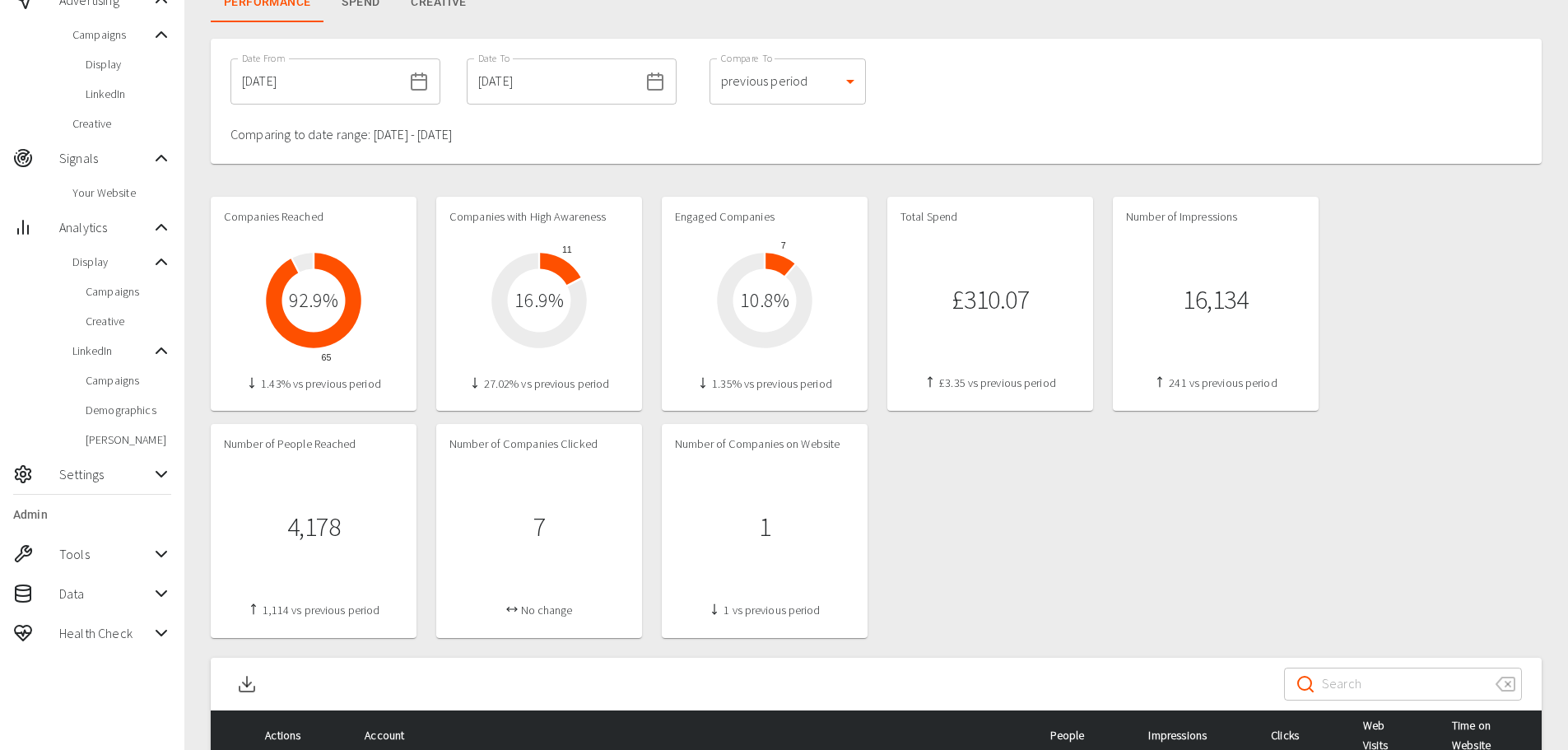
click at [1058, 495] on div "Companies Reached 65 92.9 % 1.43% vs previous period Companies with High Awaren…" at bounding box center [876, 417] width 1331 height 441
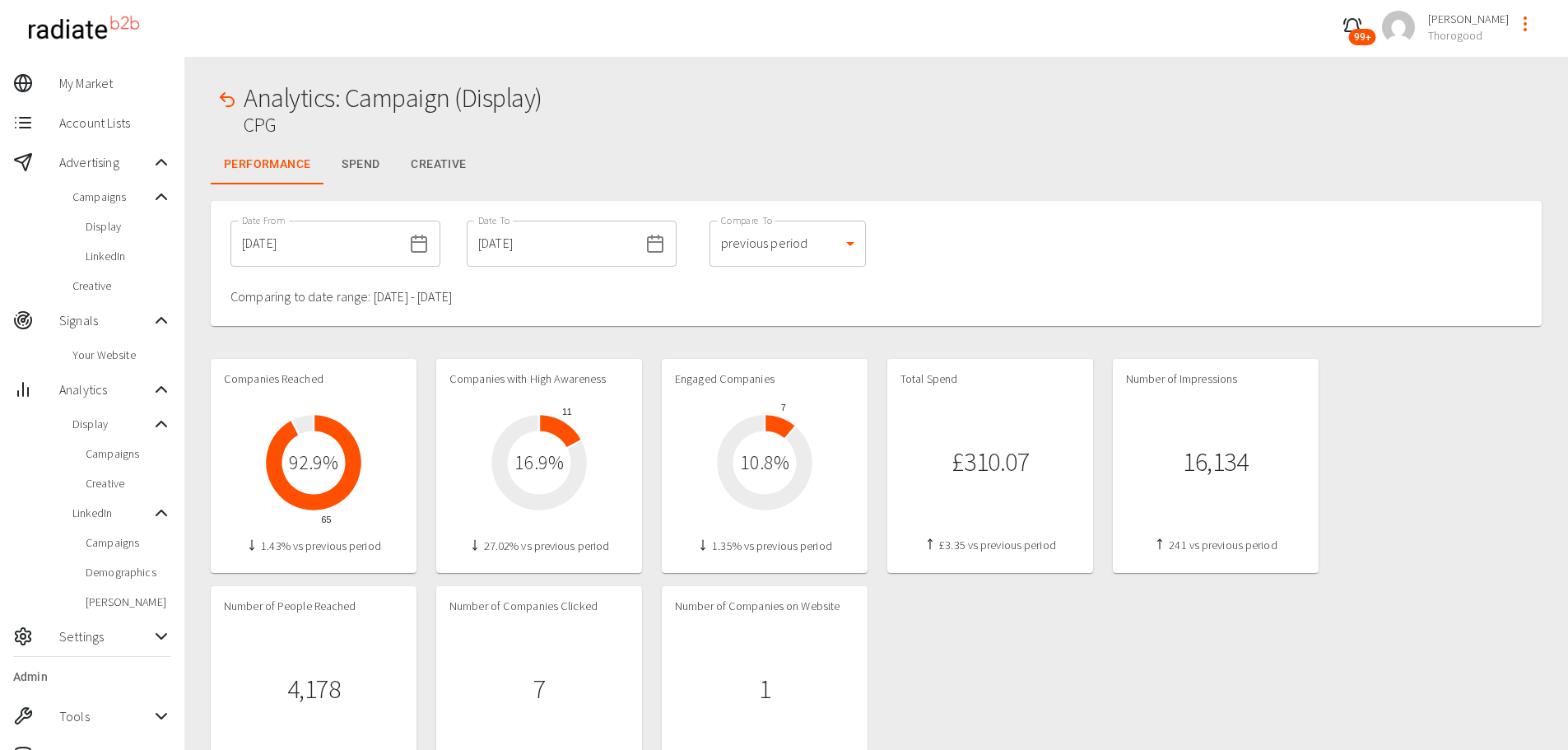
scroll to position [0, 0]
click at [453, 173] on button "Creative" at bounding box center [437, 167] width 81 height 39
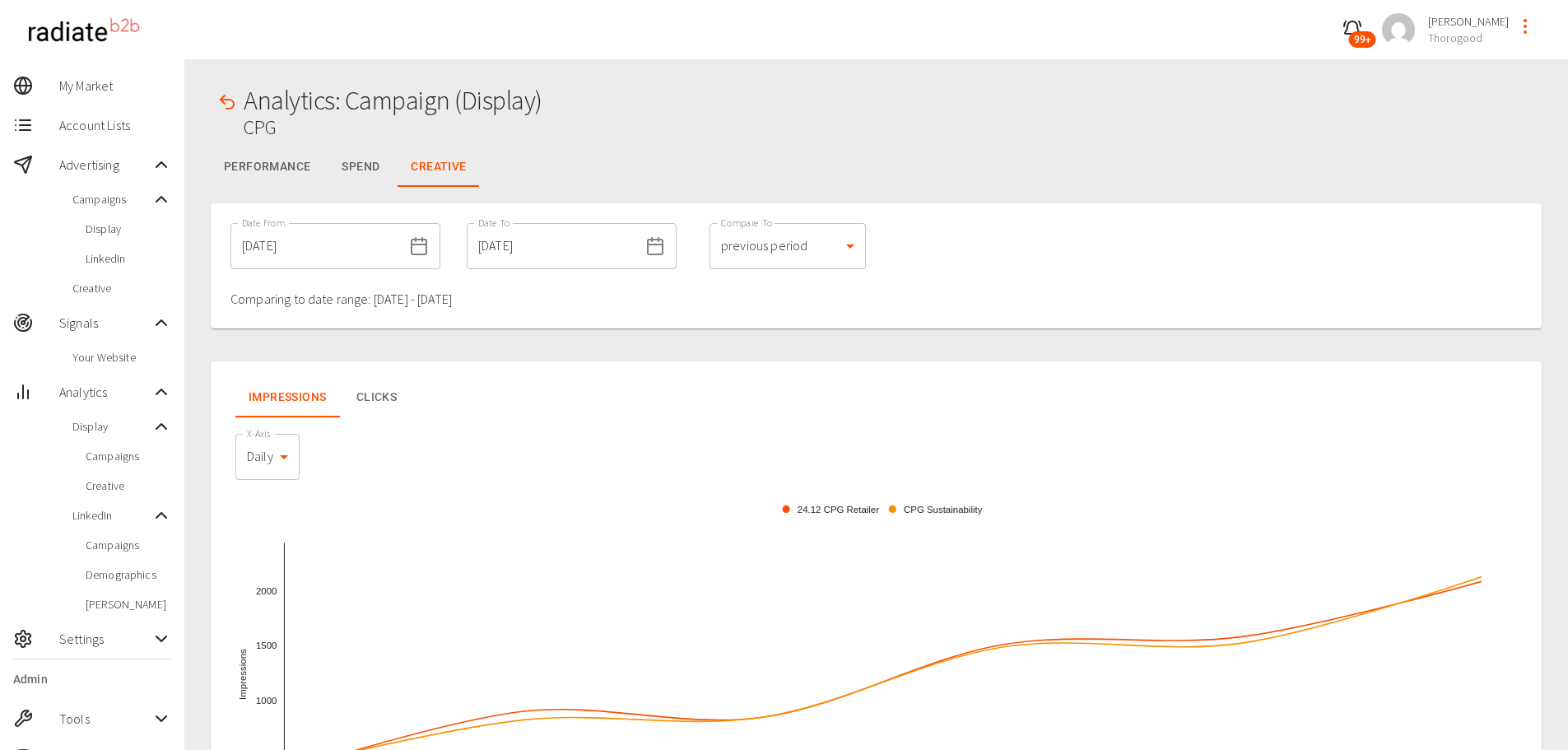
click at [354, 173] on button "Spend" at bounding box center [360, 167] width 74 height 39
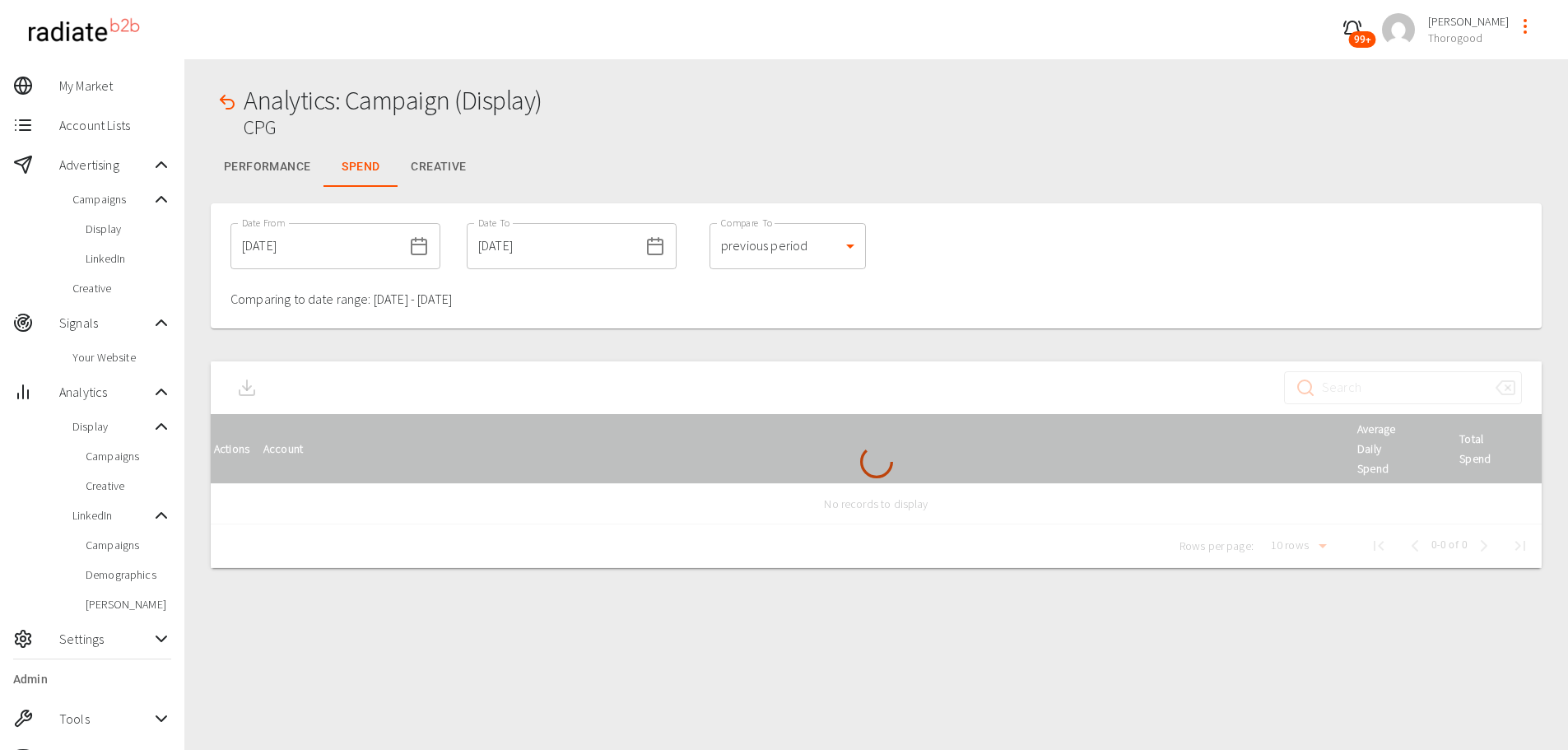
click at [272, 162] on button "Performance" at bounding box center [267, 167] width 113 height 39
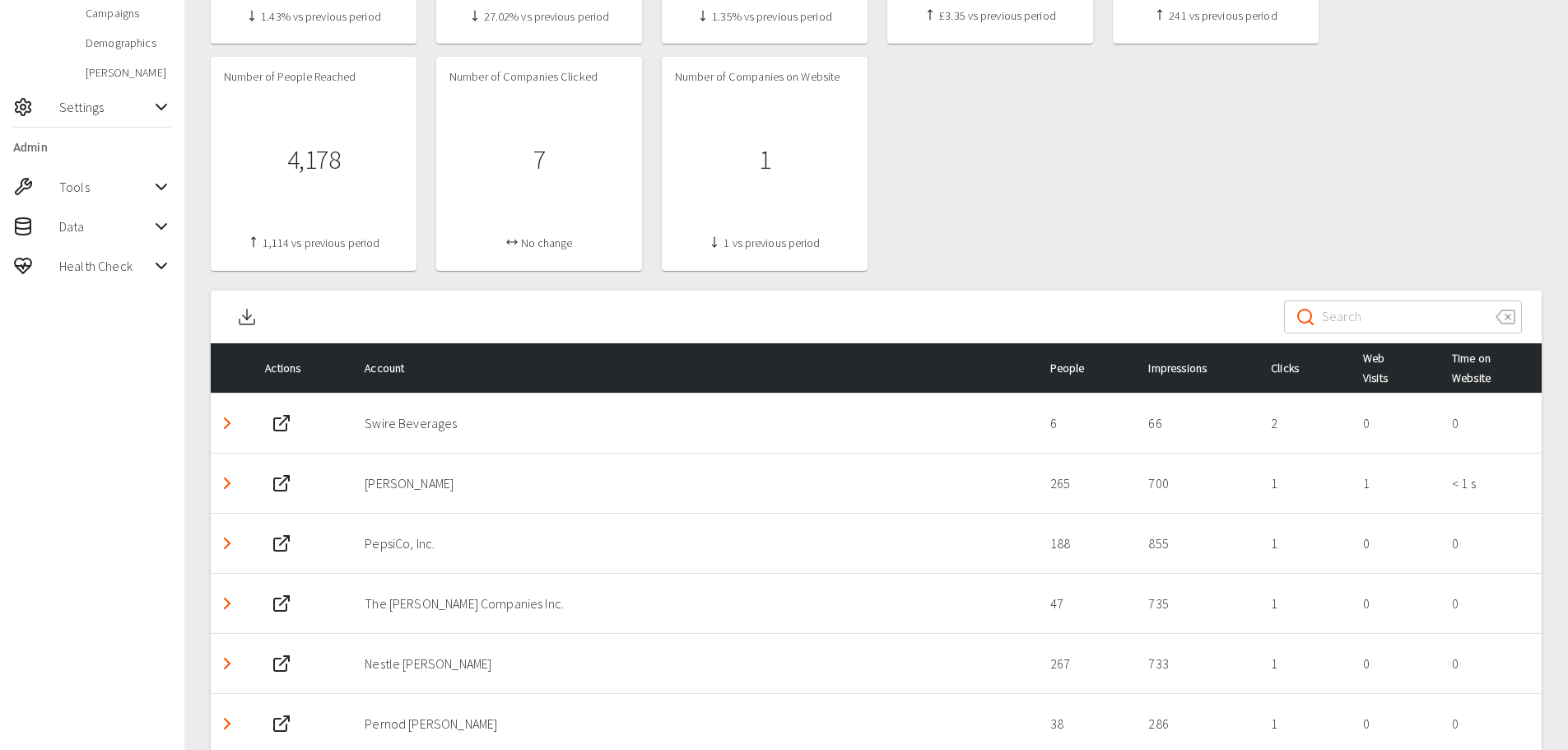
scroll to position [659, 0]
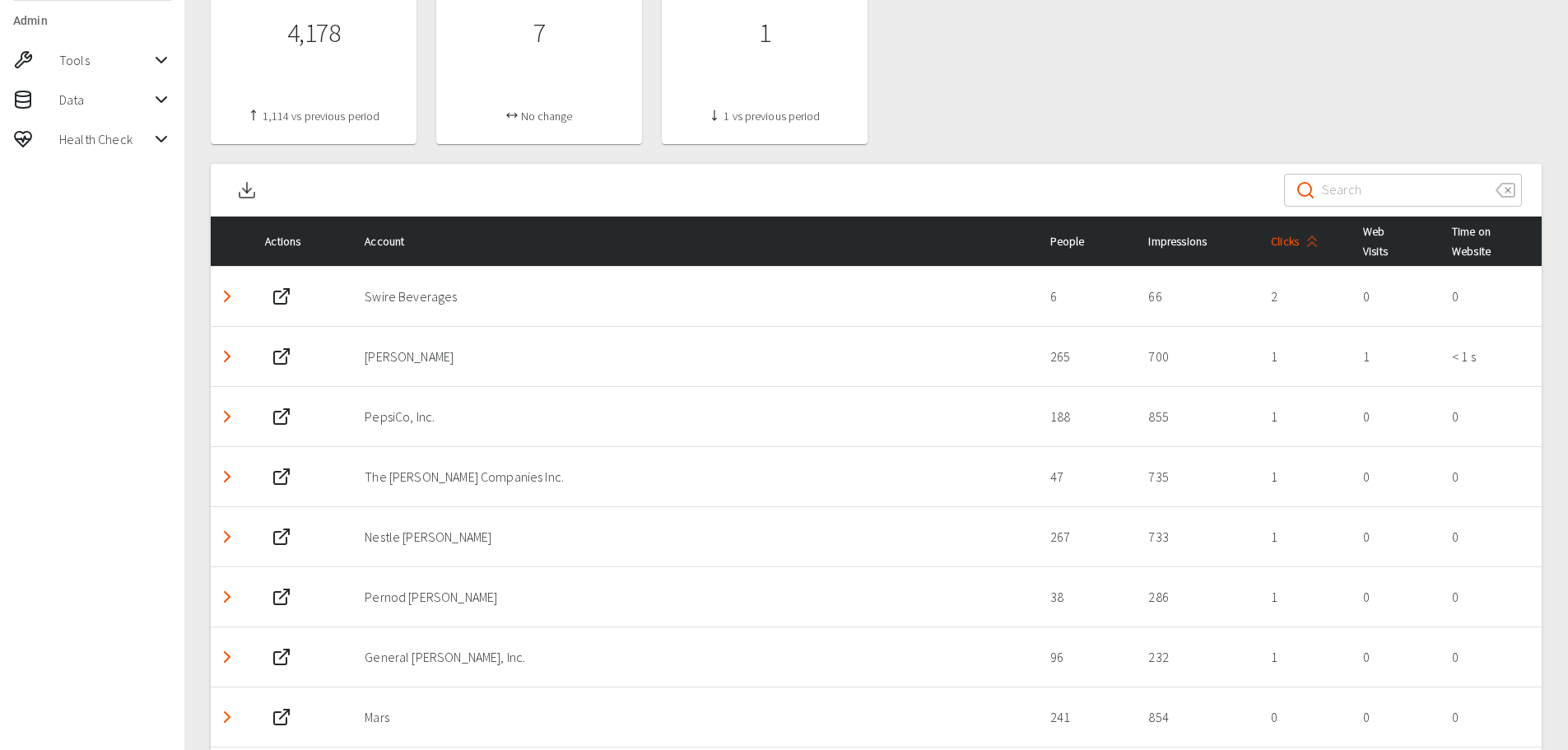
click at [1289, 236] on span "Clicks" at bounding box center [1297, 241] width 54 height 20
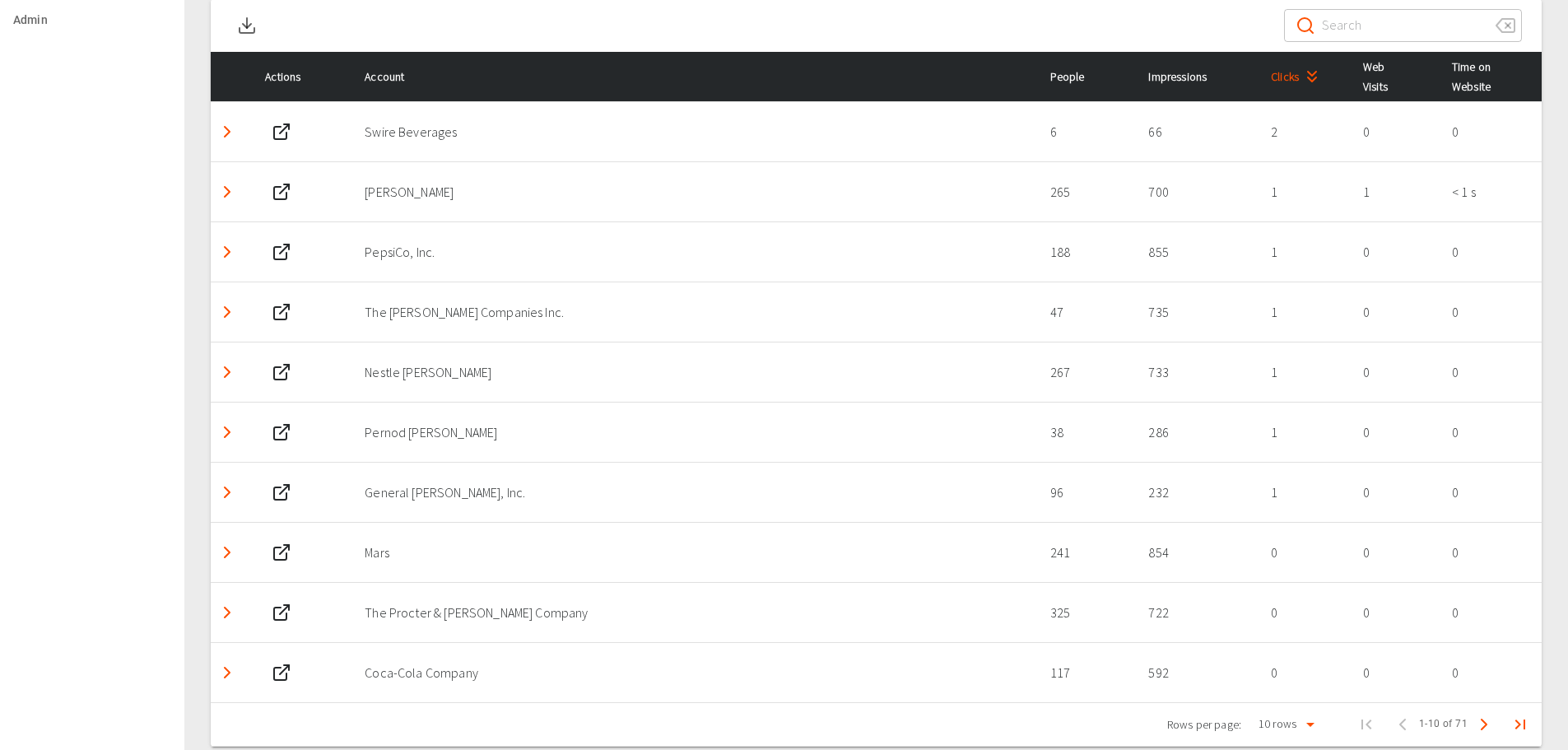
scroll to position [0, 0]
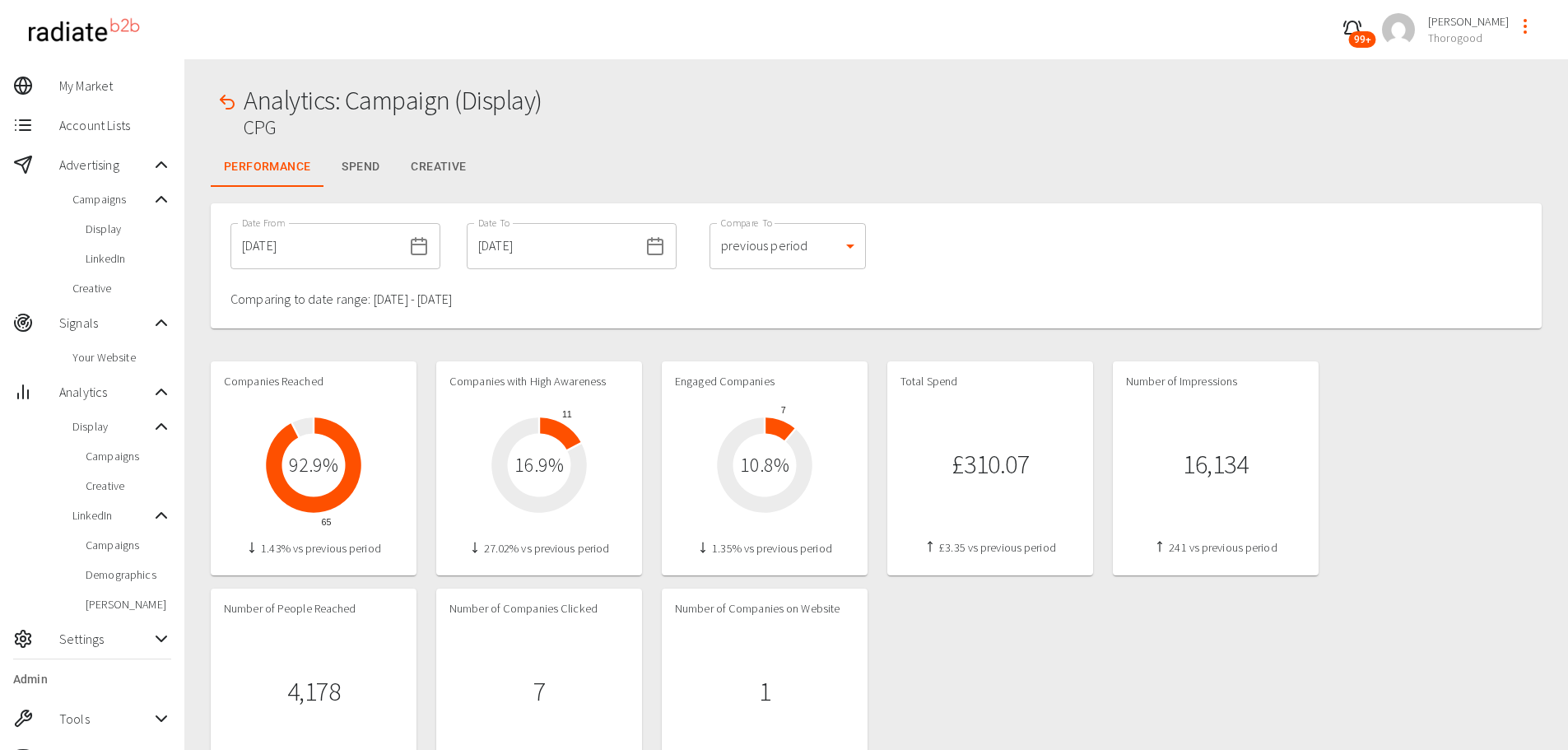
click at [272, 245] on input "[DATE]" at bounding box center [316, 246] width 172 height 46
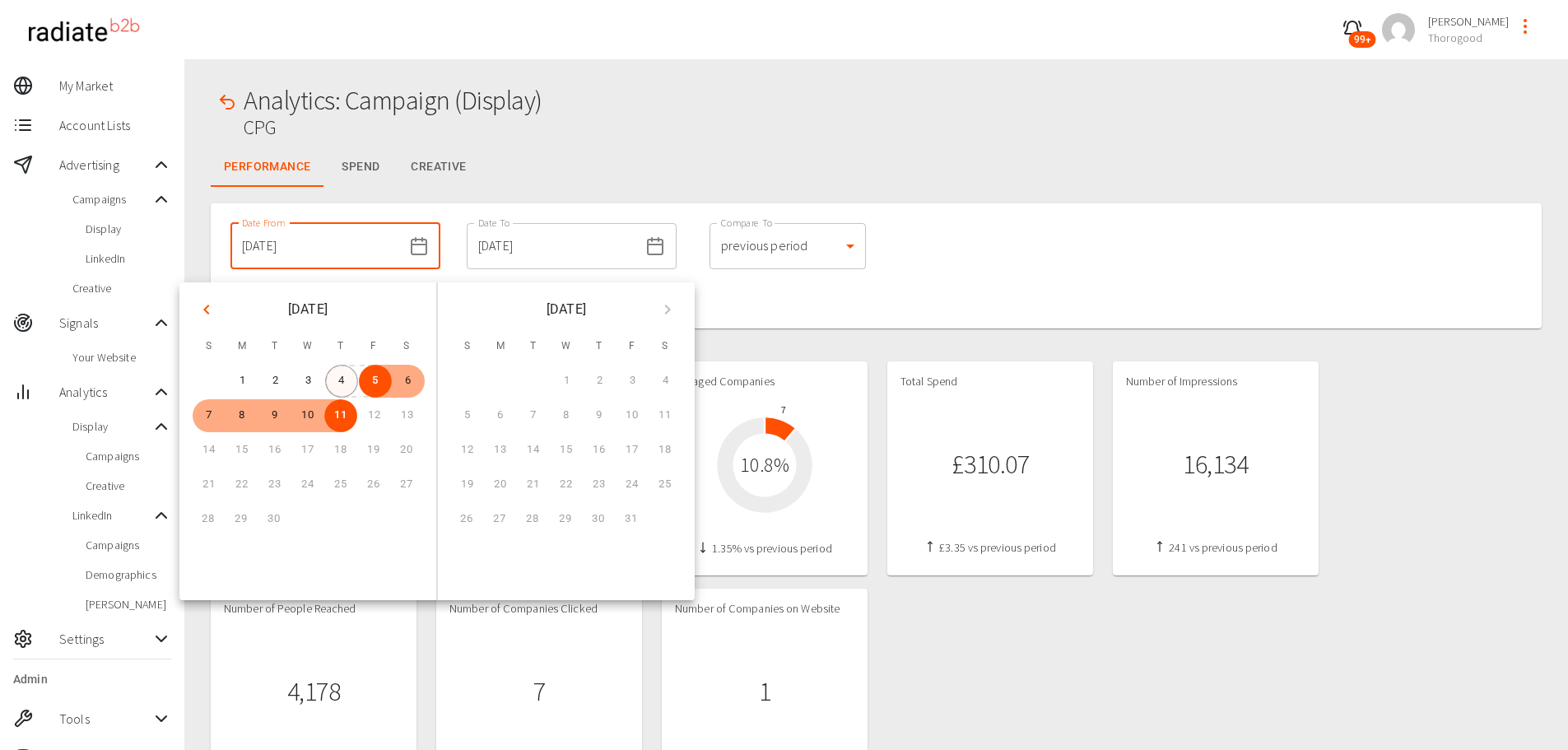
click at [334, 380] on button "4" at bounding box center [341, 380] width 33 height 33
type input "[DATE]"
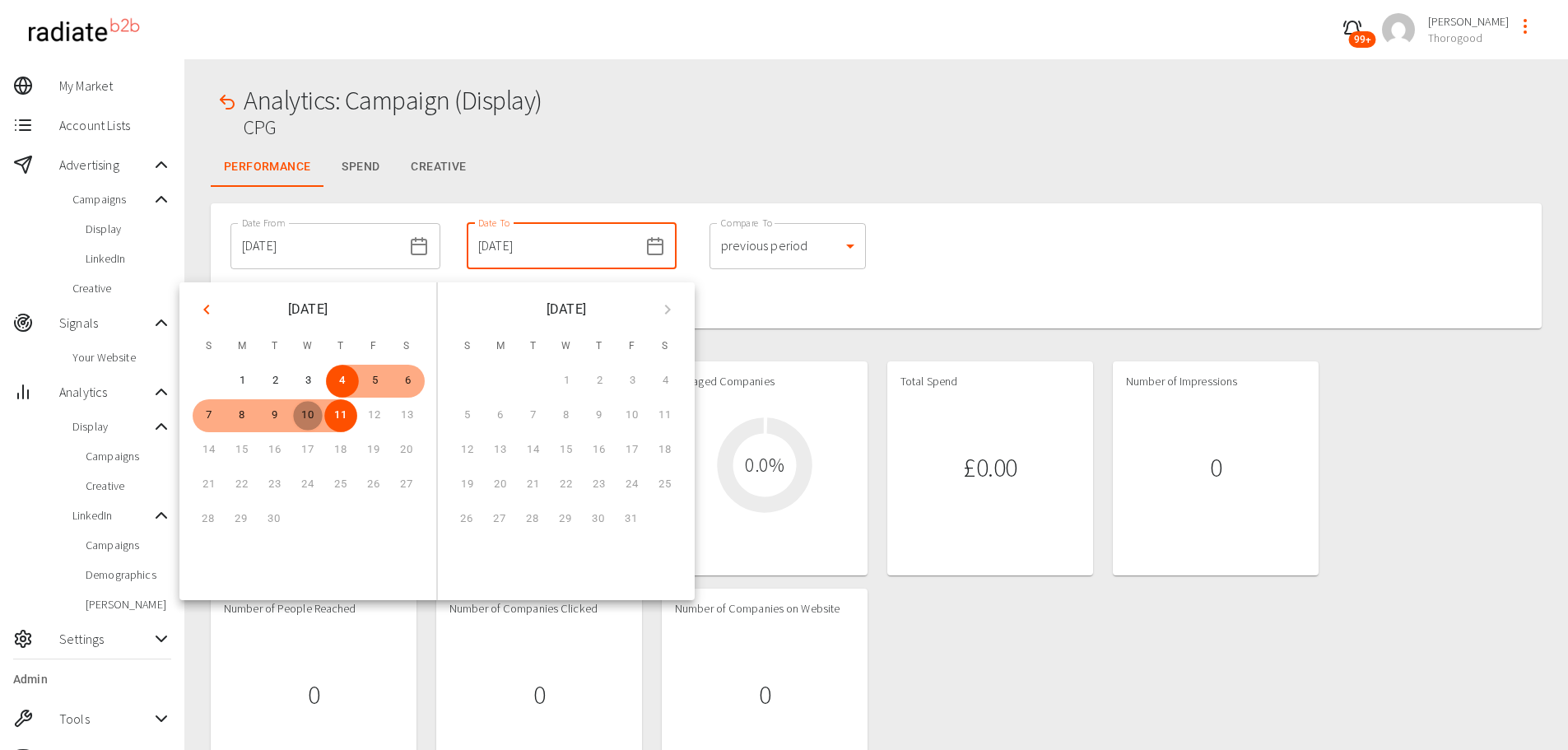
click at [306, 423] on button "10" at bounding box center [308, 415] width 33 height 33
type input "[DATE]"
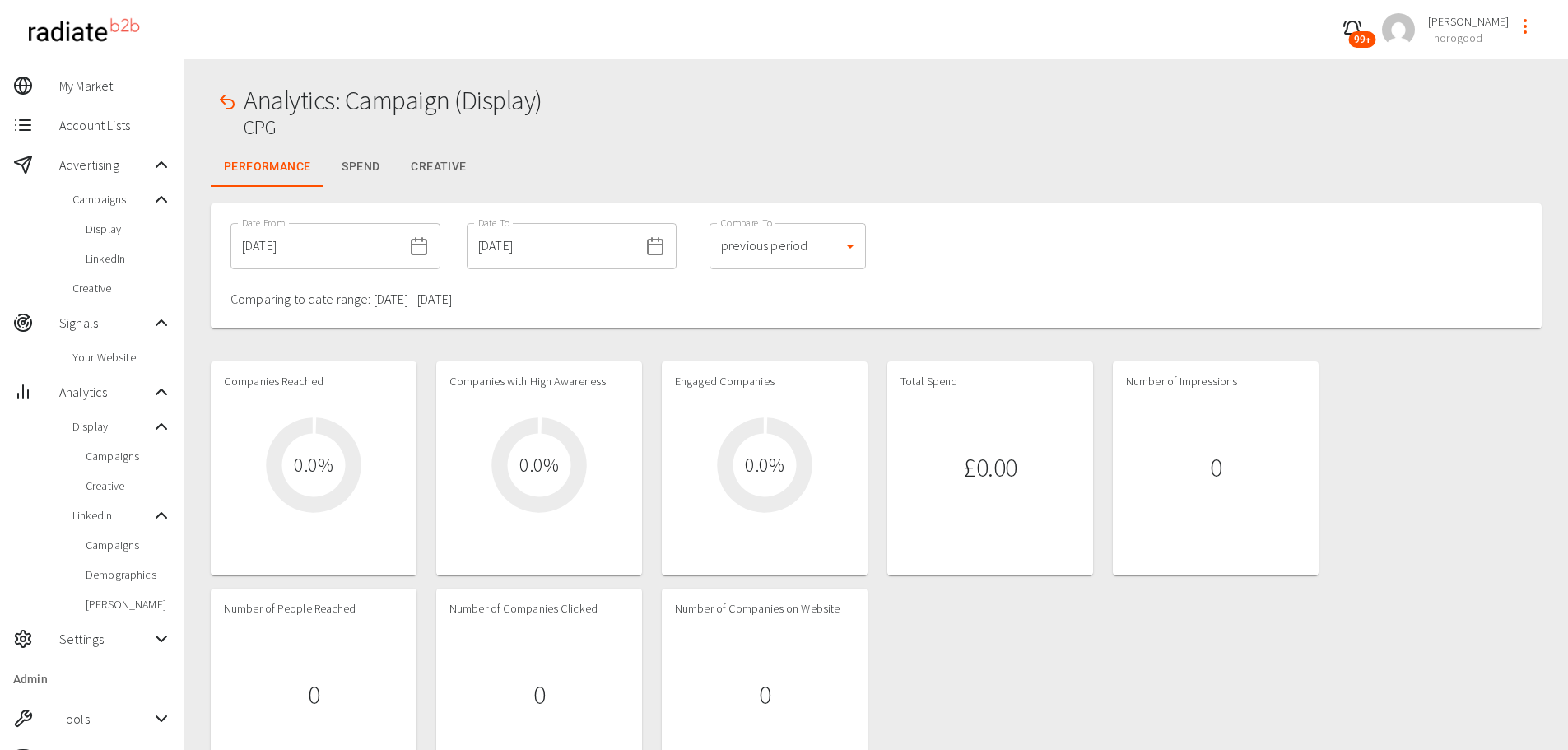
click at [1032, 287] on div "Date From [DATE] Date From Date To [DATE] Date To Compare To previous period 1 …" at bounding box center [876, 266] width 1331 height 125
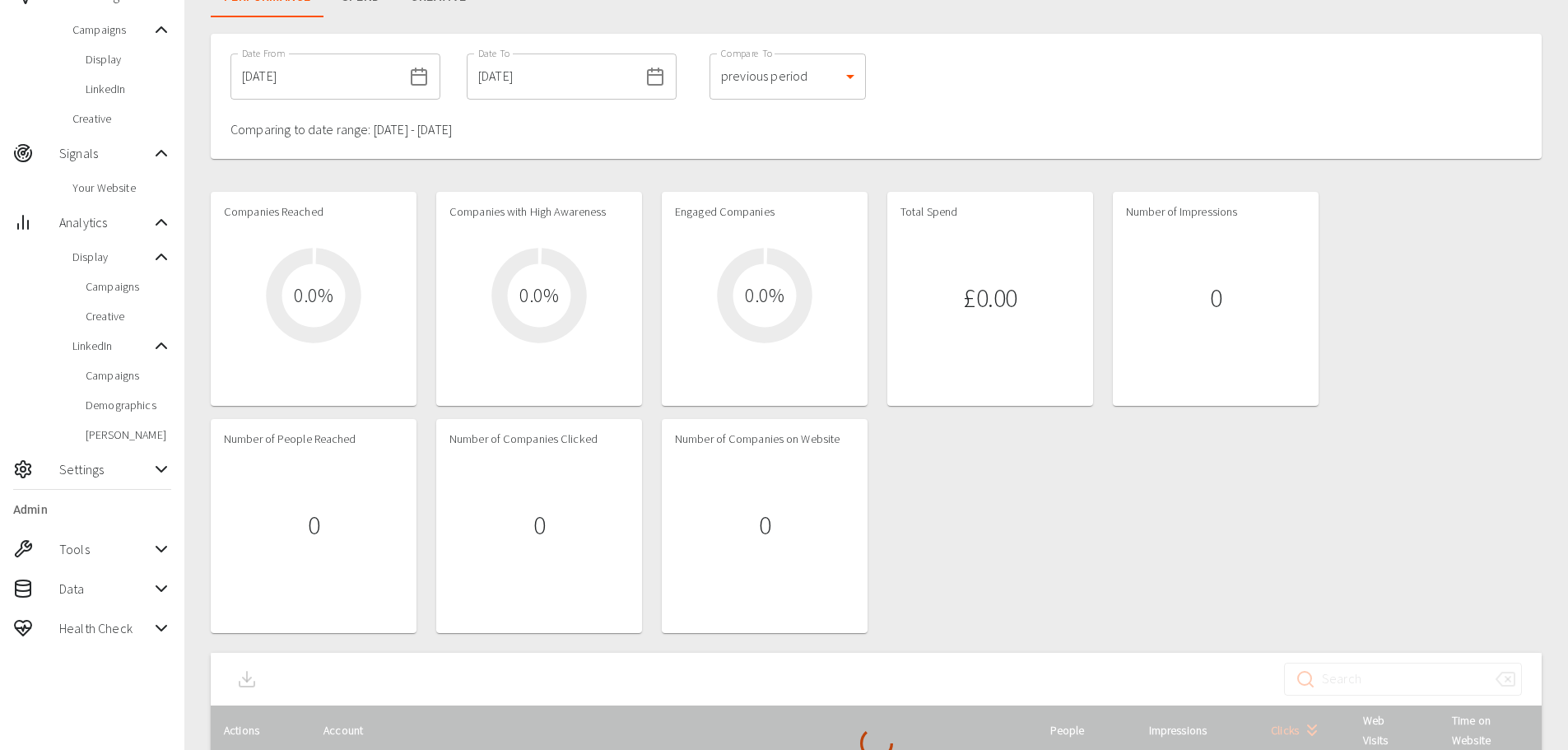
scroll to position [286, 0]
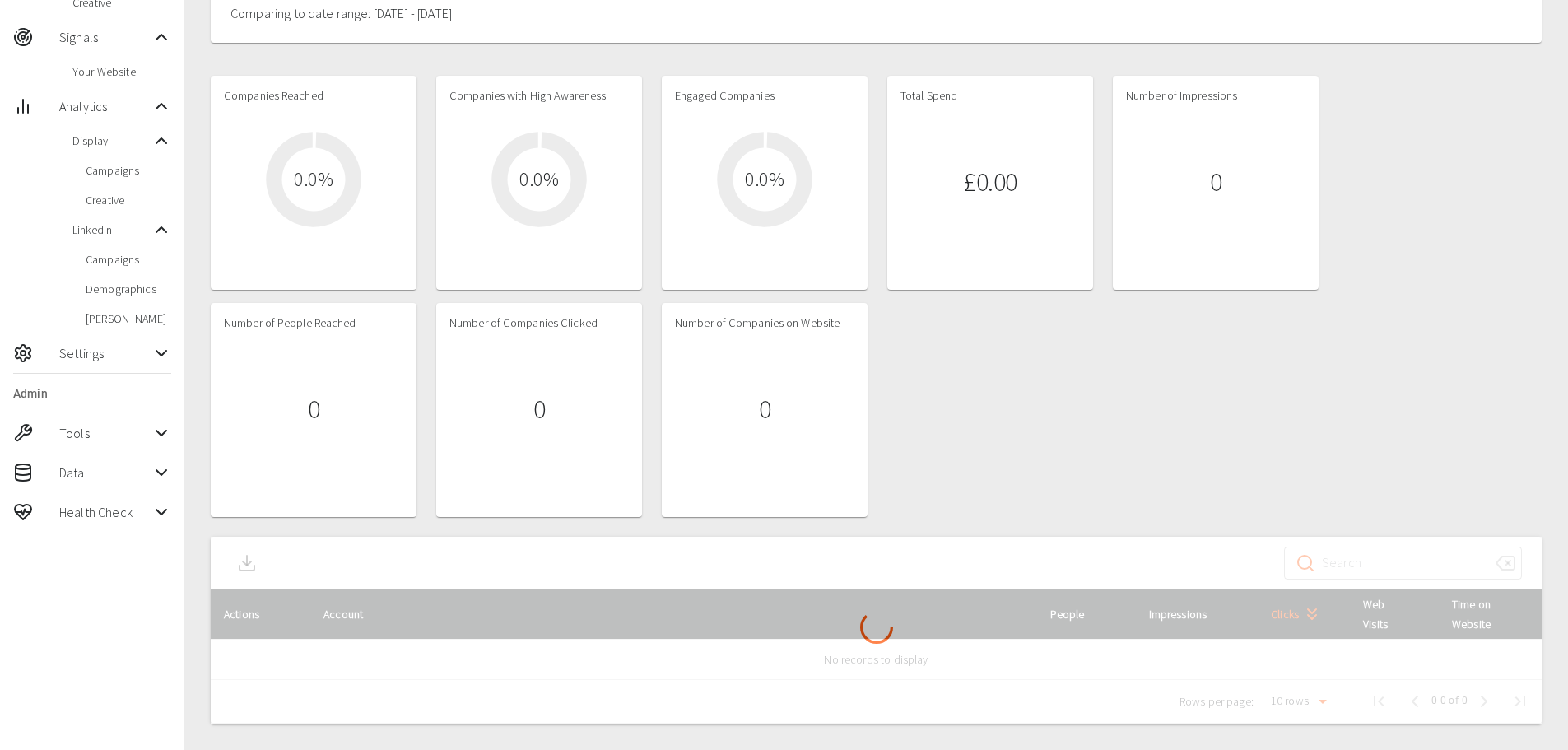
click at [1008, 372] on div "Companies Reached 0.0 % Companies with High Awareness 0.0 % Engaged Companies 0…" at bounding box center [876, 296] width 1331 height 441
click at [998, 375] on div "Companies Reached 0.0 % Companies with High Awareness 0.0 % Engaged Companies 0…" at bounding box center [876, 296] width 1331 height 441
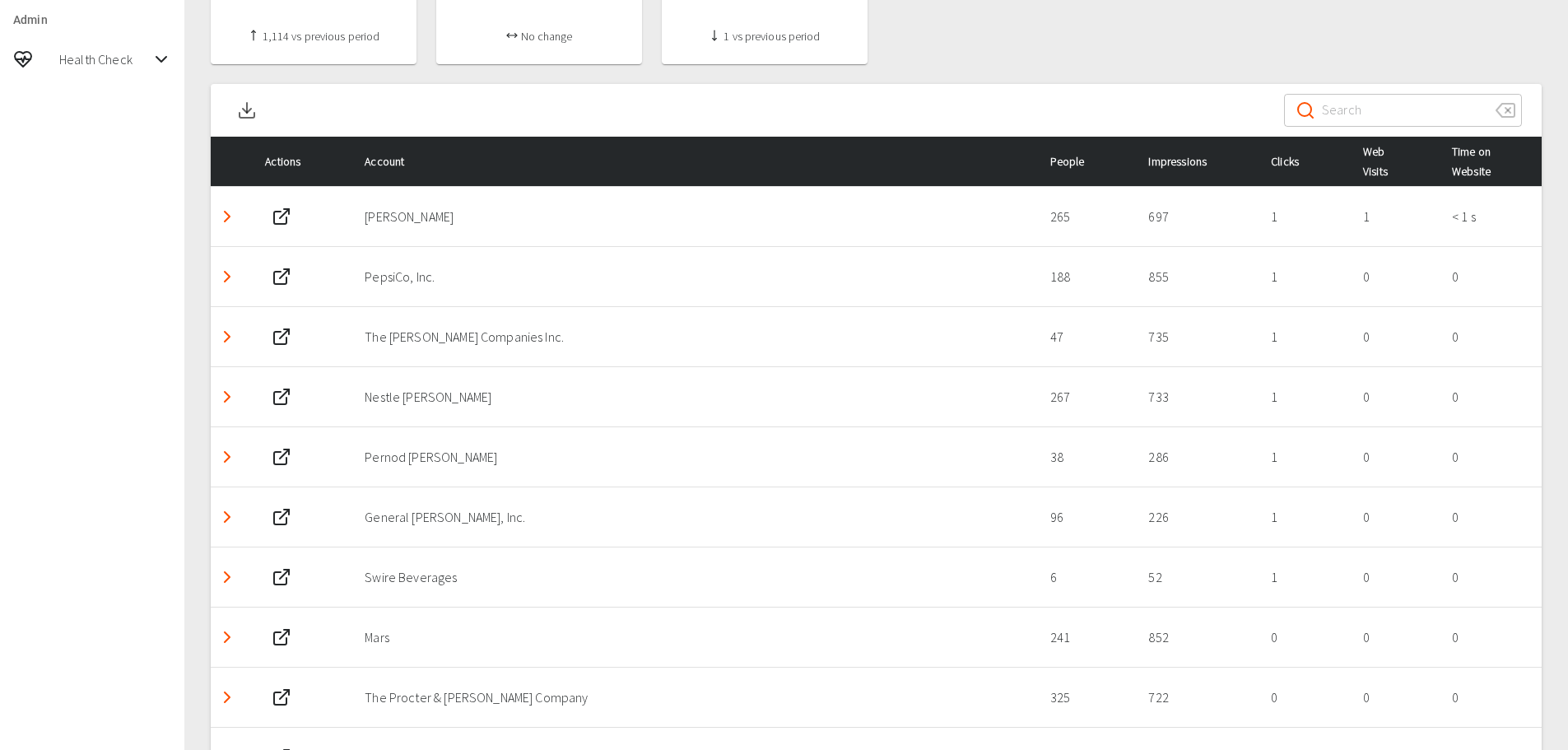
scroll to position [741, 0]
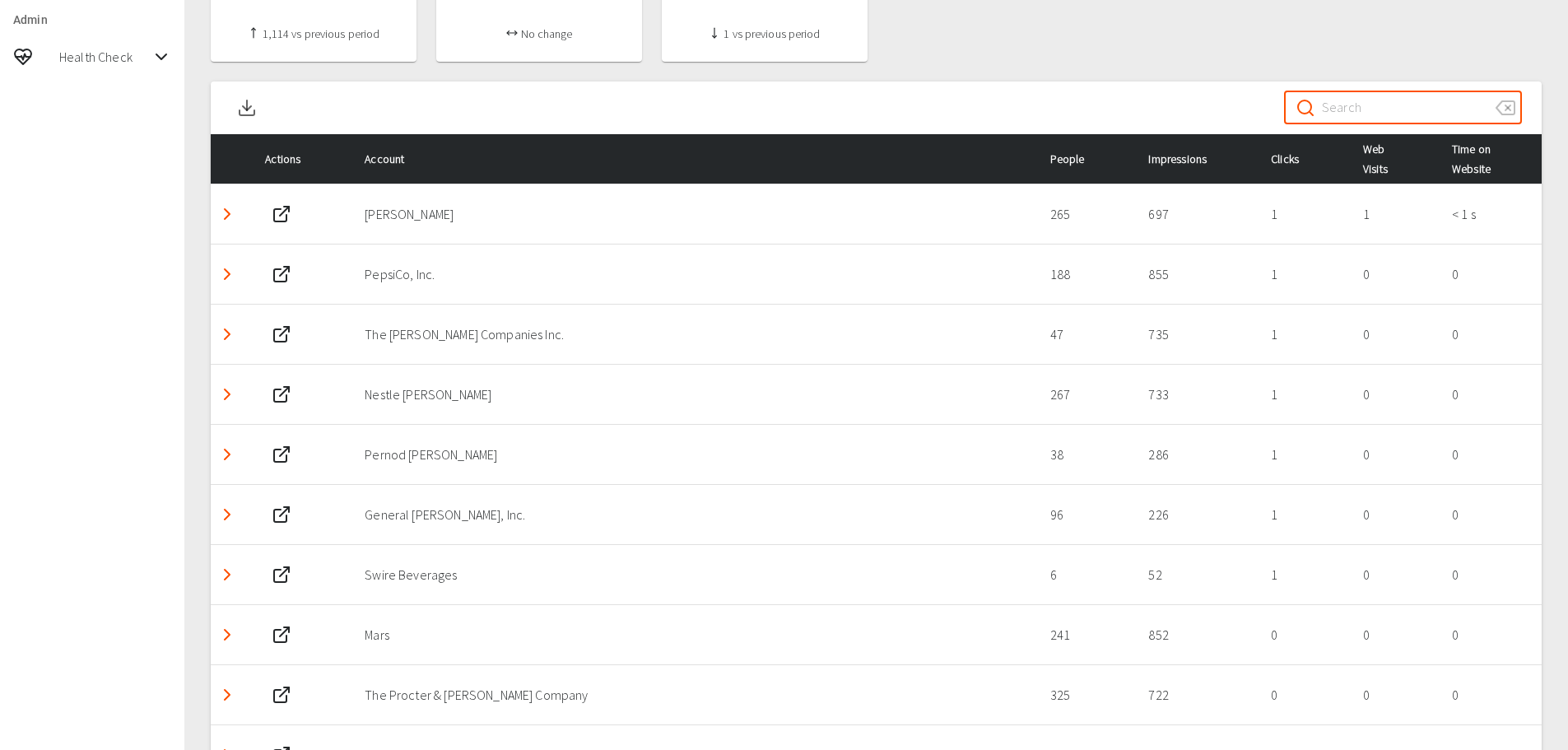
click at [1427, 105] on input "Search" at bounding box center [1402, 107] width 161 height 46
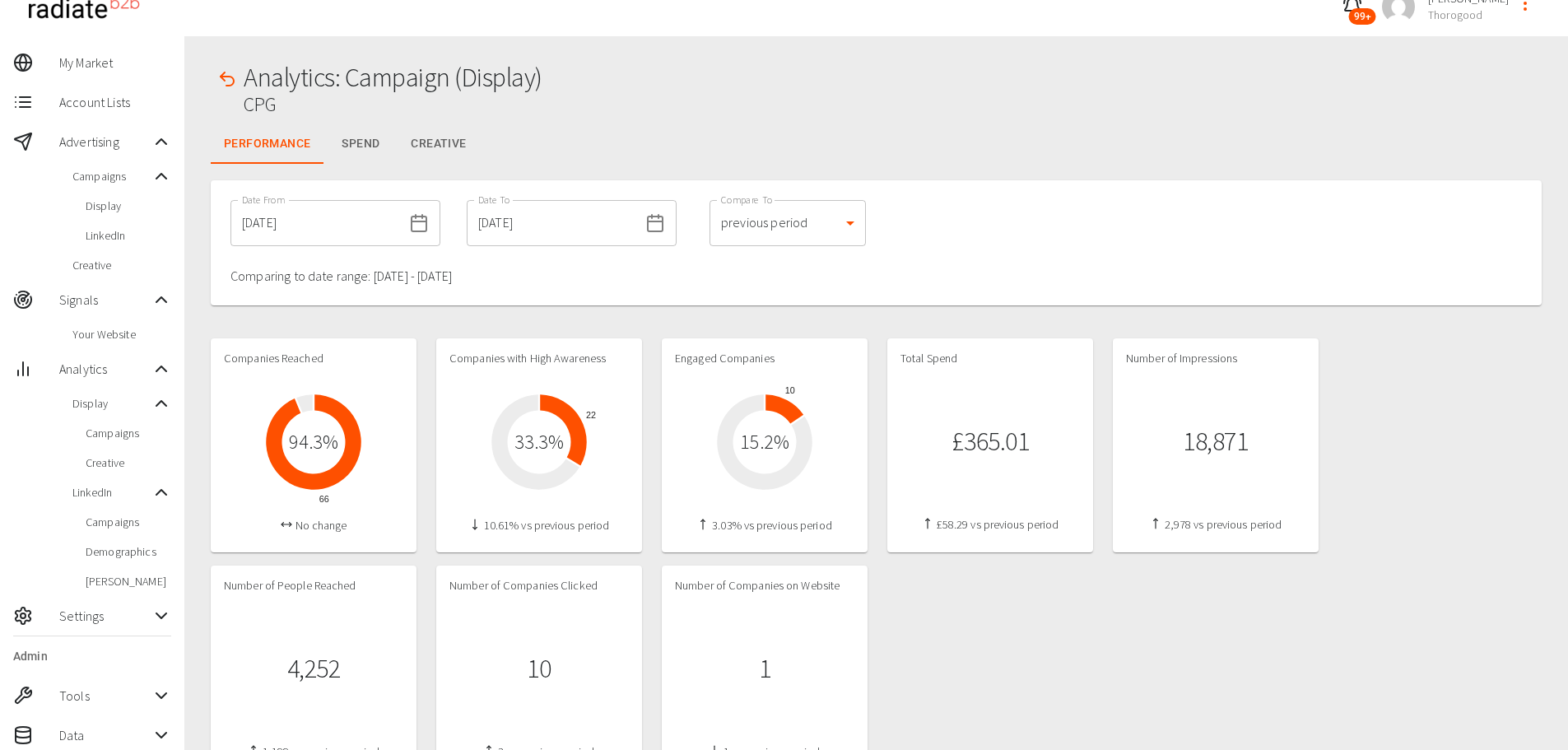
scroll to position [0, 0]
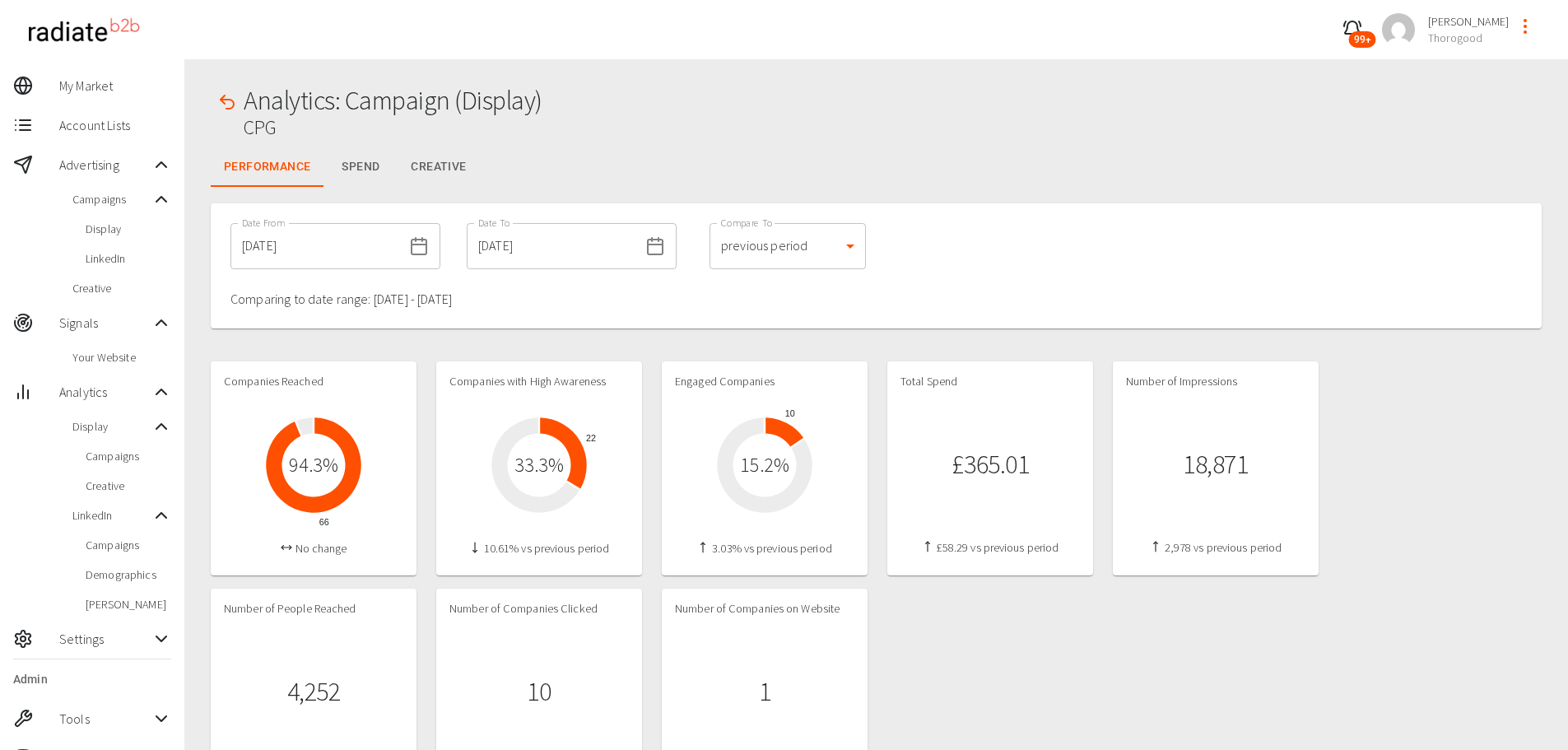
type input "brew"
click at [517, 254] on input "[DATE]" at bounding box center [552, 246] width 172 height 46
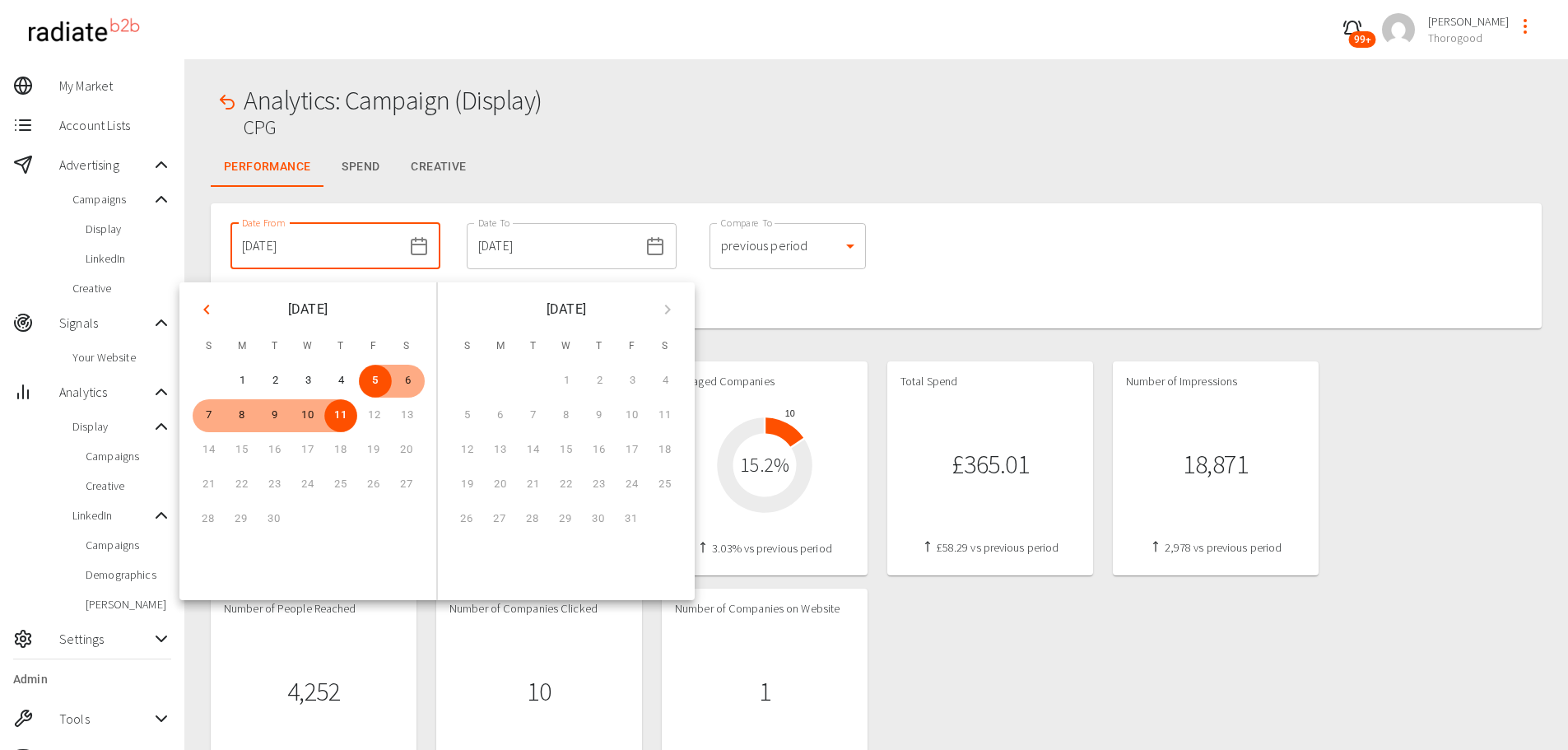
click at [359, 250] on input "[DATE]" at bounding box center [316, 246] width 172 height 46
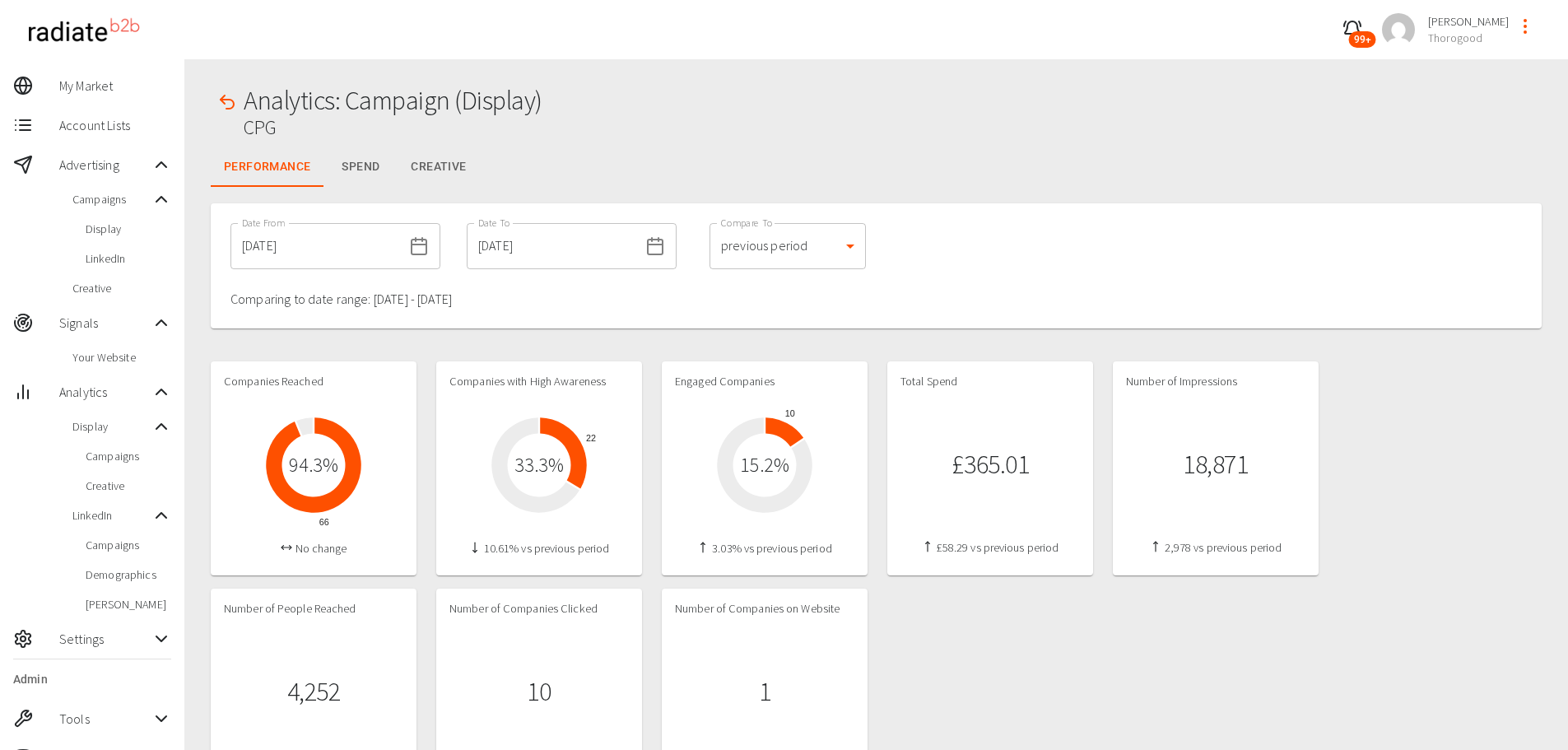
click at [347, 244] on input "[DATE]" at bounding box center [316, 246] width 172 height 46
click at [311, 238] on input "[DATE]" at bounding box center [316, 246] width 172 height 46
drag, startPoint x: 256, startPoint y: 341, endPoint x: 263, endPoint y: 277, distance: 64.4
click at [257, 242] on input "[DATE]" at bounding box center [316, 246] width 172 height 46
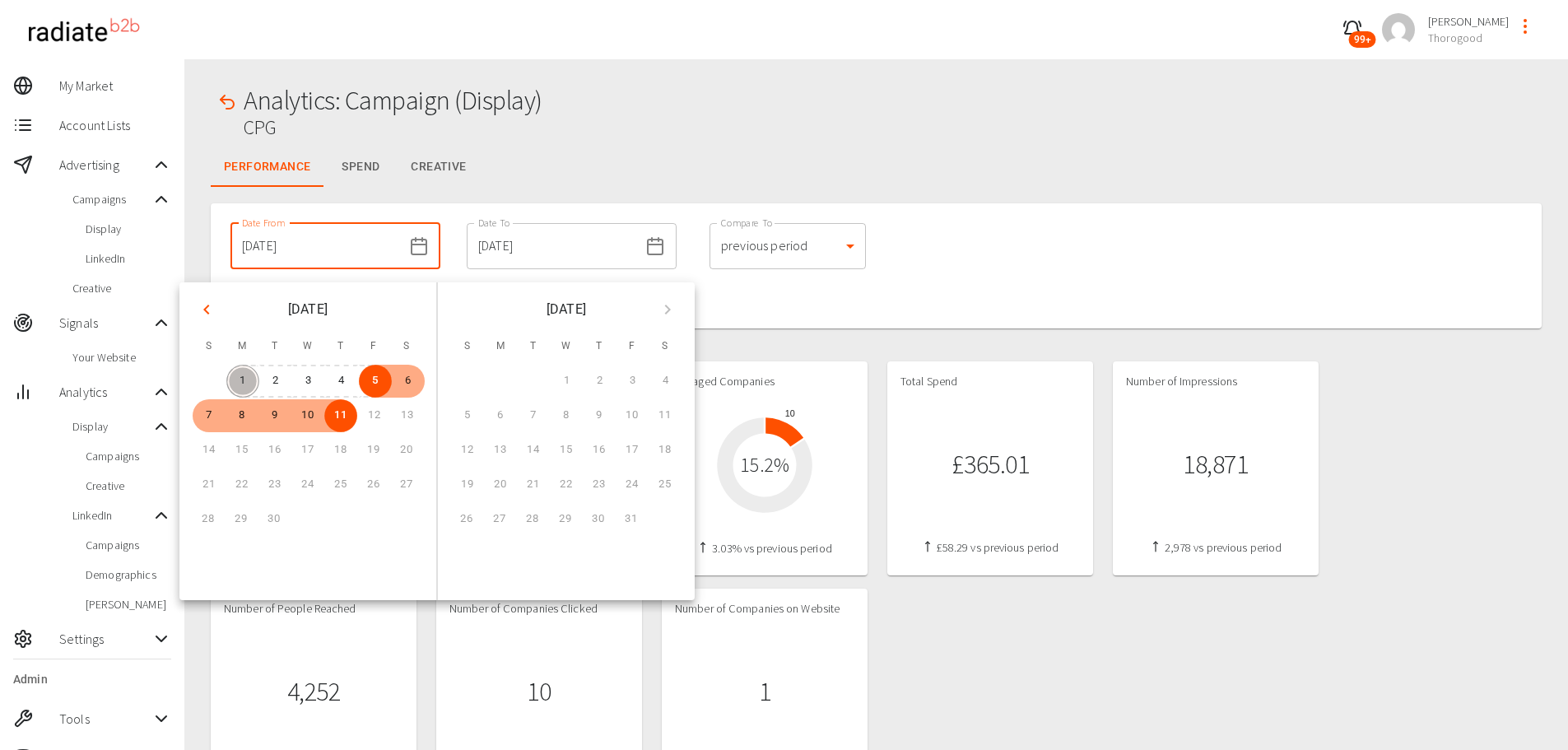
click at [246, 374] on button "1" at bounding box center [242, 380] width 33 height 33
type input "01/09/2025"
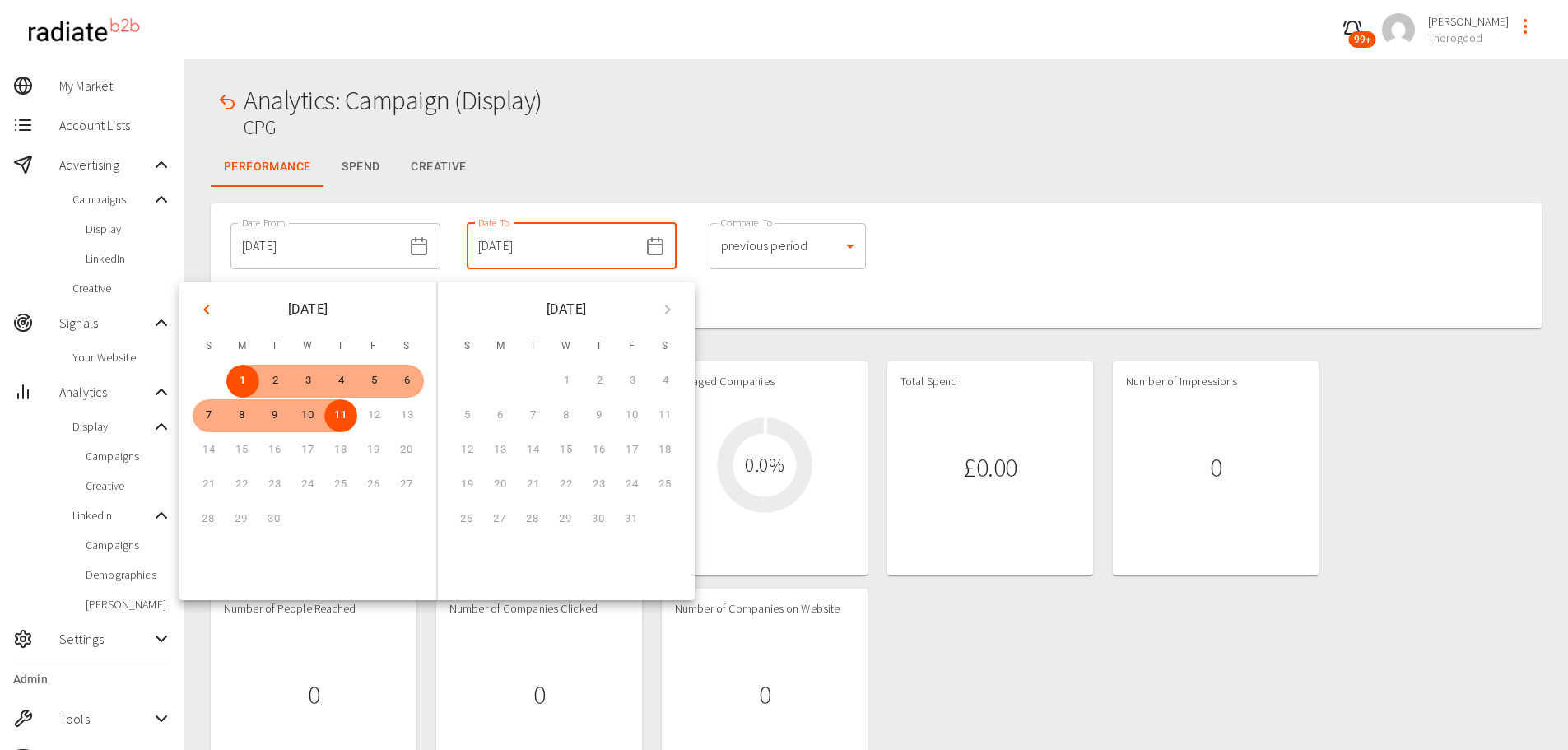
click at [734, 158] on div "Performance Spend Creative" at bounding box center [876, 167] width 1331 height 39
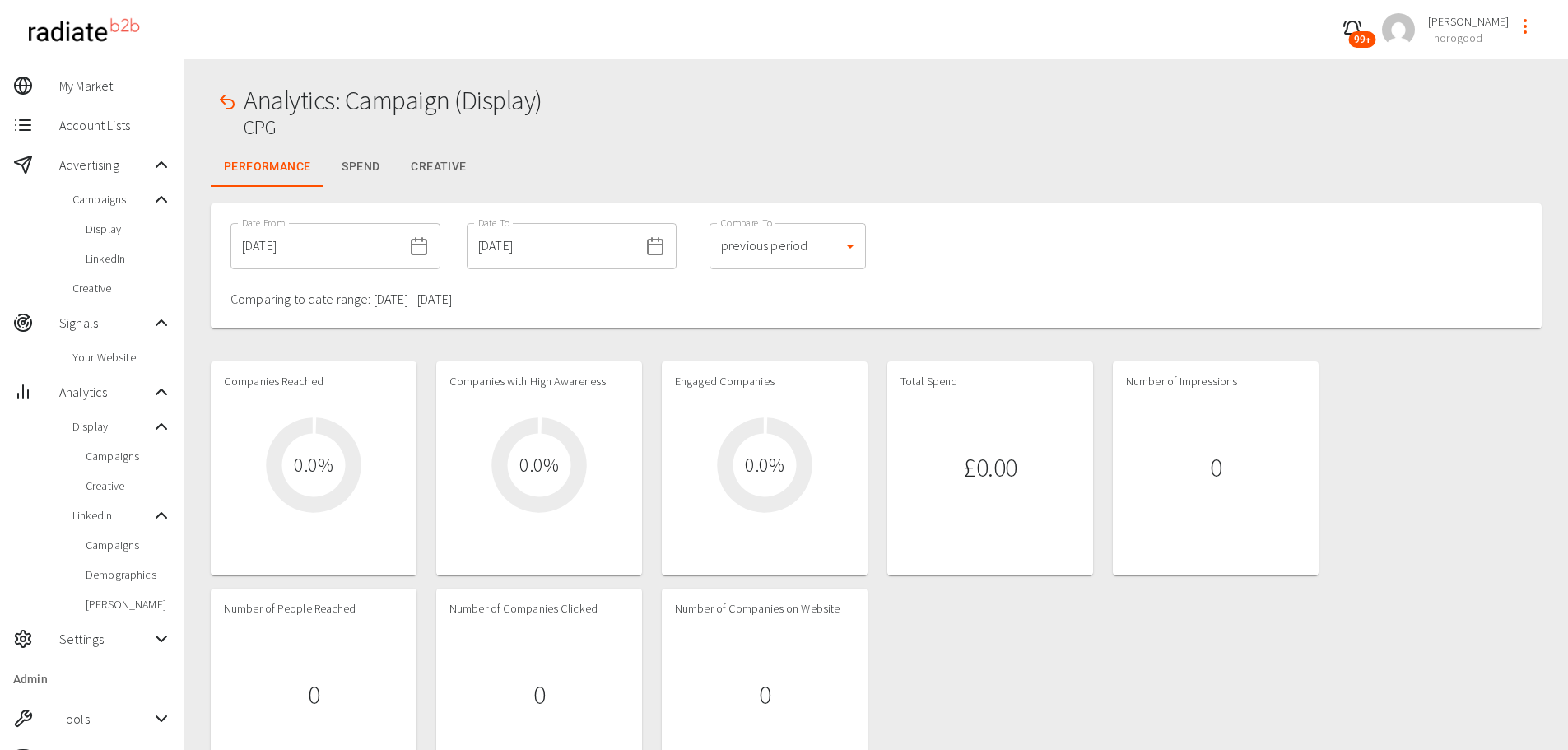
click at [734, 158] on div "Performance Spend Creative" at bounding box center [876, 167] width 1331 height 39
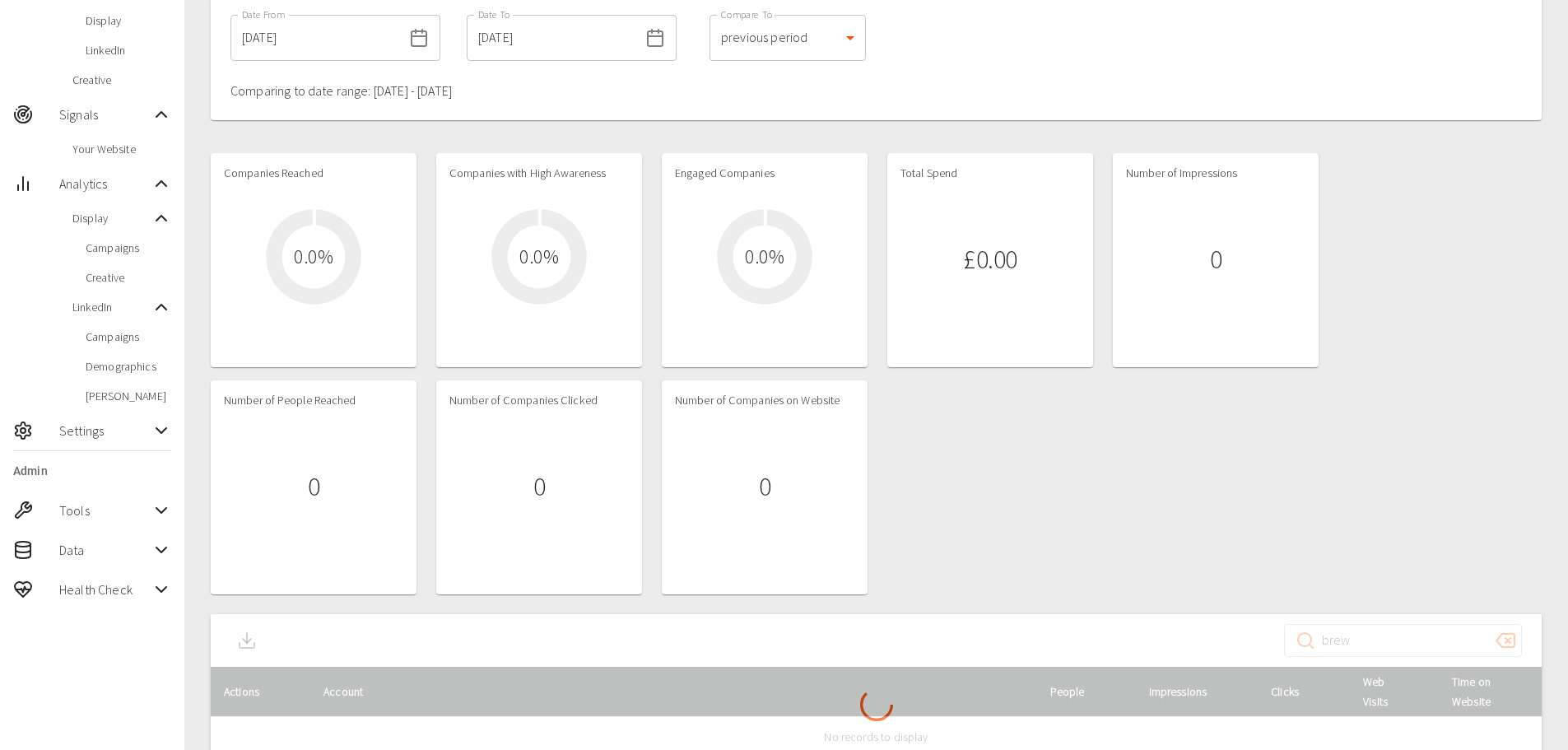
scroll to position [286, 0]
